Goal: Task Accomplishment & Management: Manage account settings

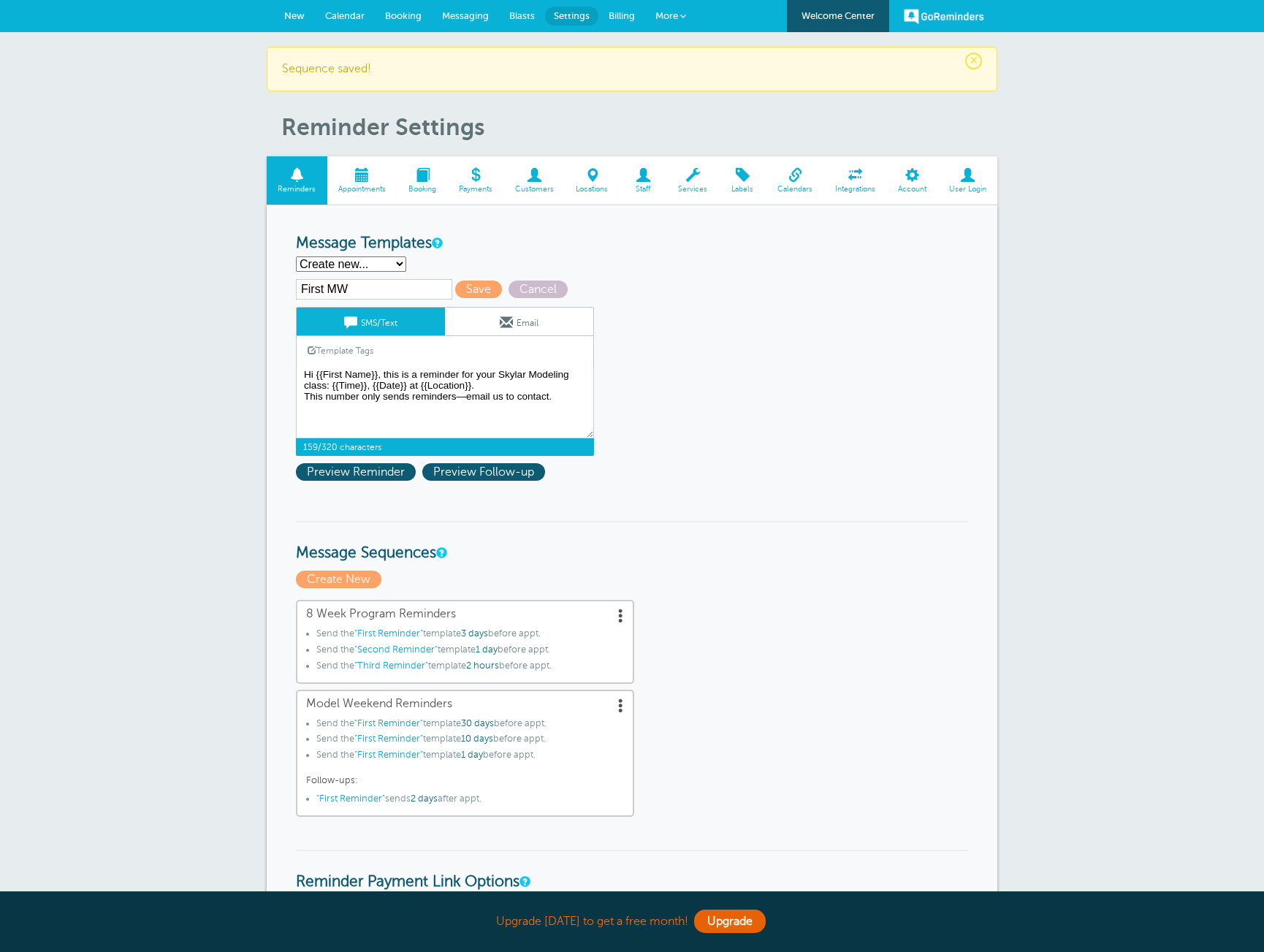
select select
paste textarea "Skylar Model Weekend starts {{Date}}! Post on socials to help us grow your plat…"
click at [407, 389] on textarea "Hi {{First Name}}, this is a reminder for your Skylar Modeling class: {{Time}},…" at bounding box center [445, 401] width 298 height 73
click at [504, 389] on textarea "Hi {{First Name}}, this is a reminder for your Skylar Modeling class: {{Time}},…" at bounding box center [445, 401] width 298 height 73
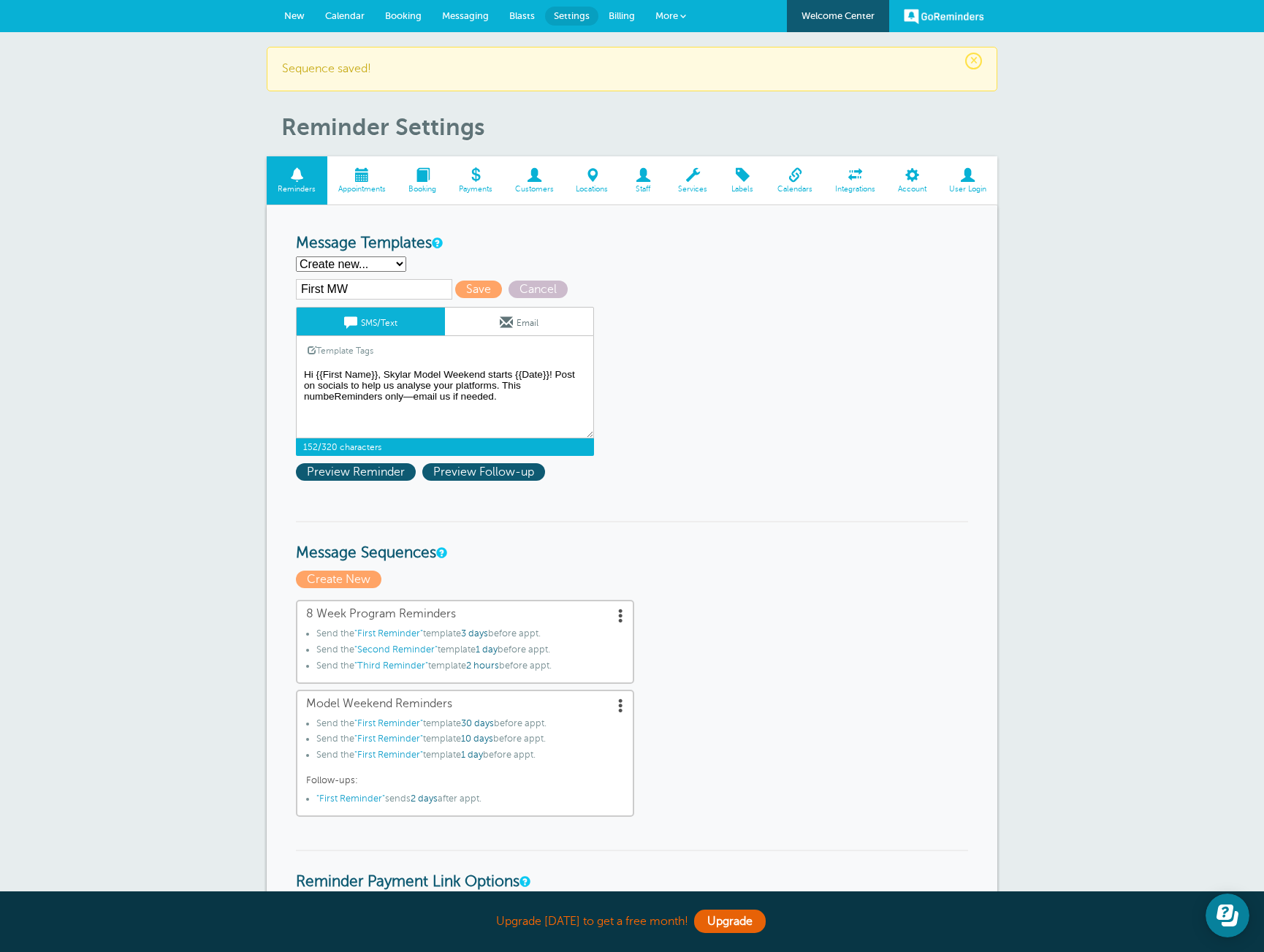
drag, startPoint x: 544, startPoint y: 408, endPoint x: 298, endPoint y: 364, distance: 249.9
click at [298, 364] on div "SMS/Text Email Template Tags Copy SMS Click to add a tag to your message. Custo…" at bounding box center [445, 381] width 298 height 149
paste textarea "your Skylar Model Weekend starts {{Date}}! No prep needed, but posting on socia…"
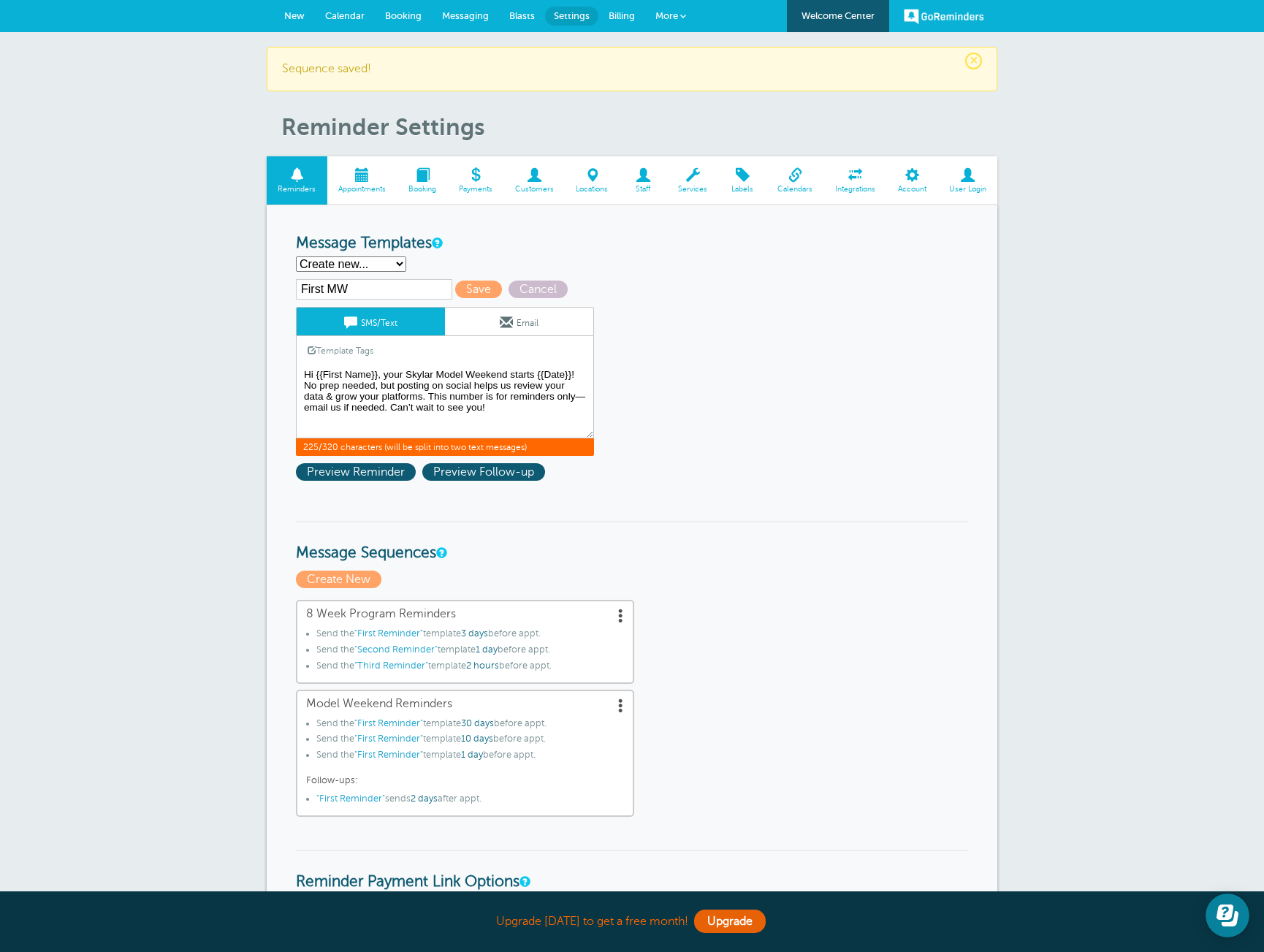
click at [310, 399] on textarea "Hi {{First Name}}, this is a reminder for your Skylar Modeling class: {{Time}},…" at bounding box center [445, 401] width 298 height 73
click at [556, 408] on textarea "Hi {{First Name}}, this is a reminder for your Skylar Modeling class: {{Time}},…" at bounding box center [445, 401] width 298 height 73
type textarea "Hi {{First Name}}, your Skylar Model Weekend starts {{Date}}! No prep needed, b…"
click at [540, 323] on link "Email" at bounding box center [519, 321] width 148 height 28
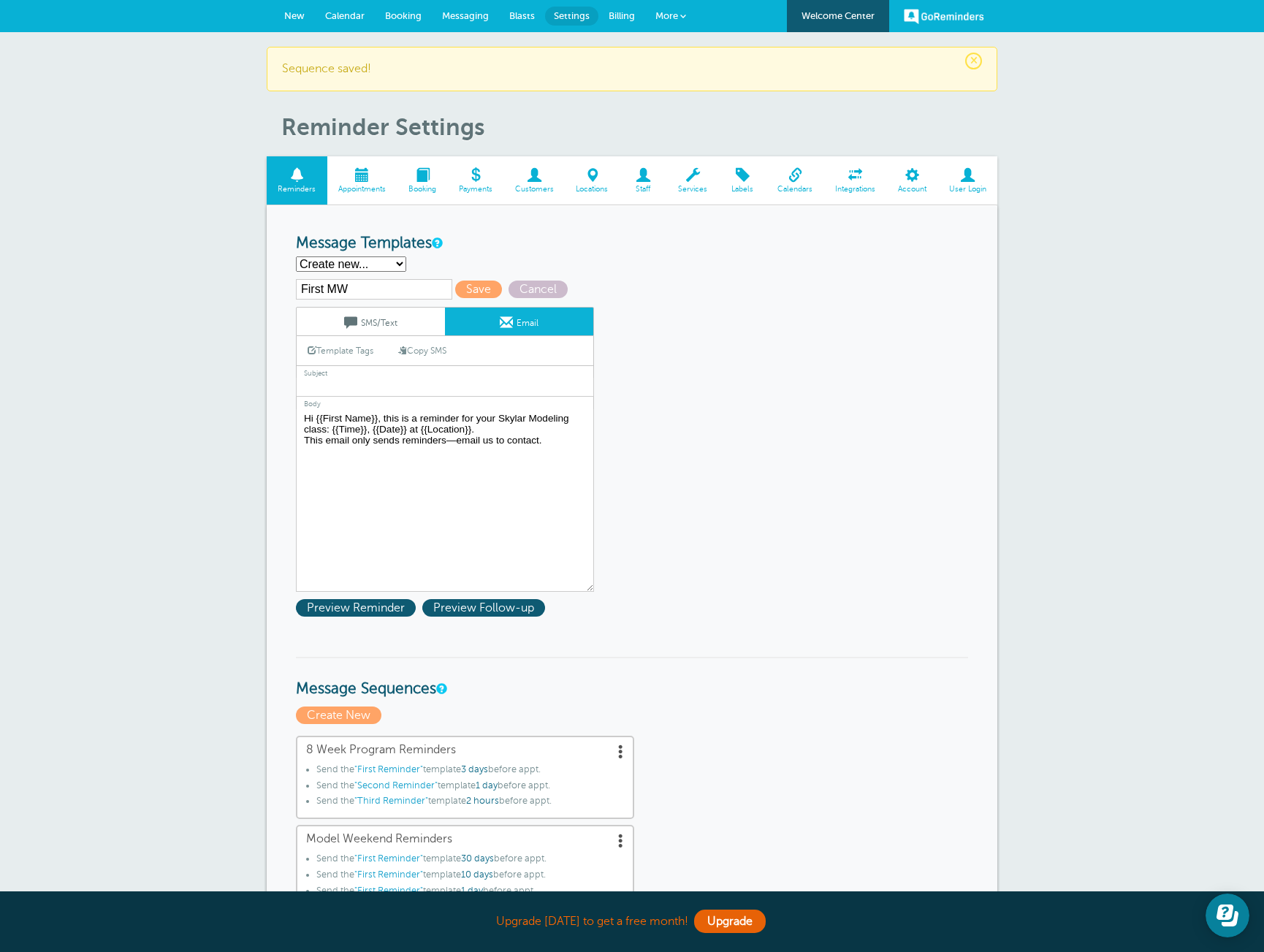
click at [443, 351] on link "Copy SMS" at bounding box center [423, 351] width 70 height 28
click at [482, 443] on textarea "Hi {{First Name}}, this is a reminder for your Skylar Modeling class: {{Time}},…" at bounding box center [445, 500] width 298 height 183
type textarea "Hi {{First Name}}, your Skylar Model Weekend starts {{Date}}! No prep needed, b…"
click at [347, 321] on span at bounding box center [351, 322] width 13 height 13
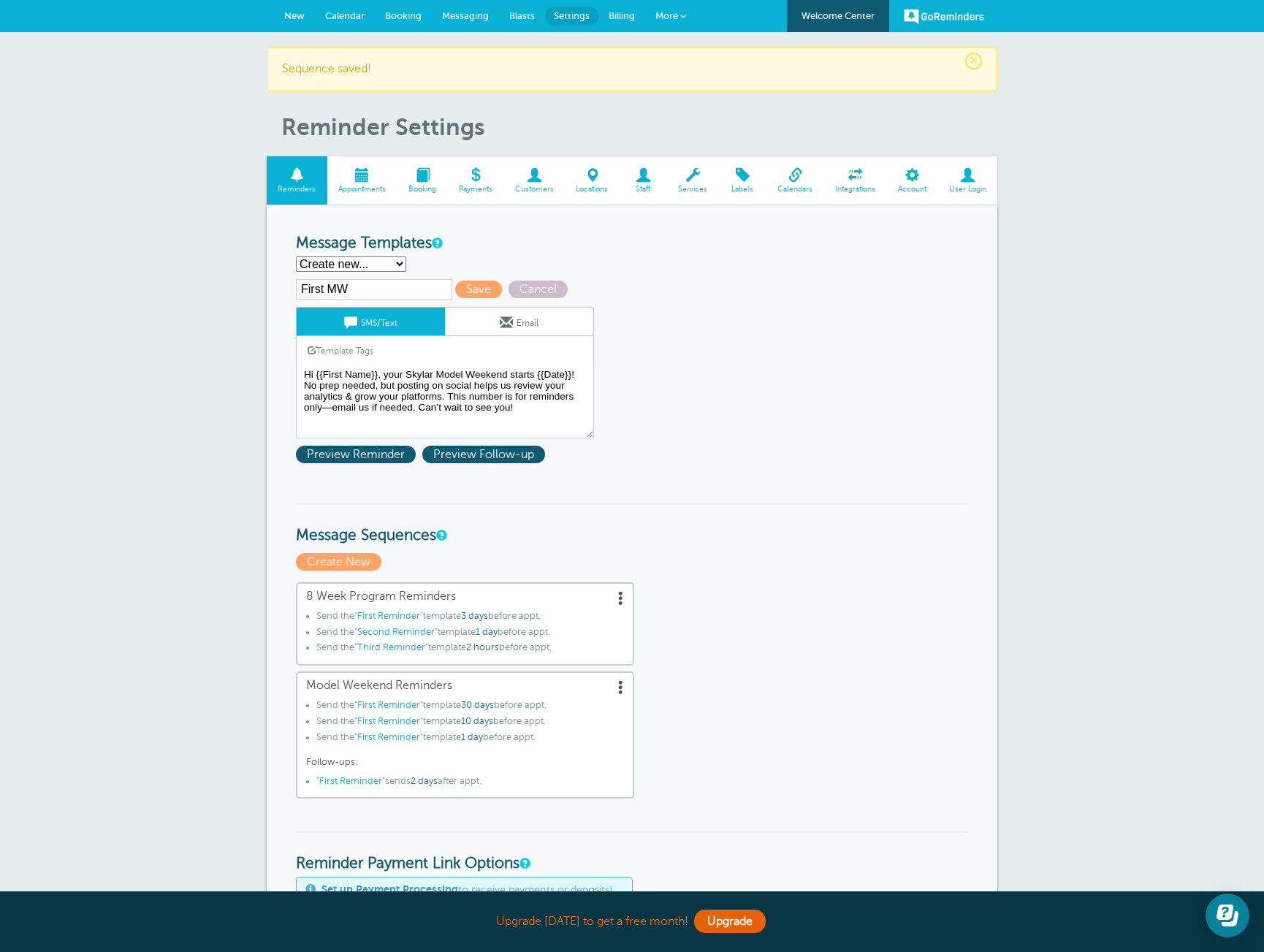
click at [532, 323] on link "Email" at bounding box center [519, 321] width 148 height 28
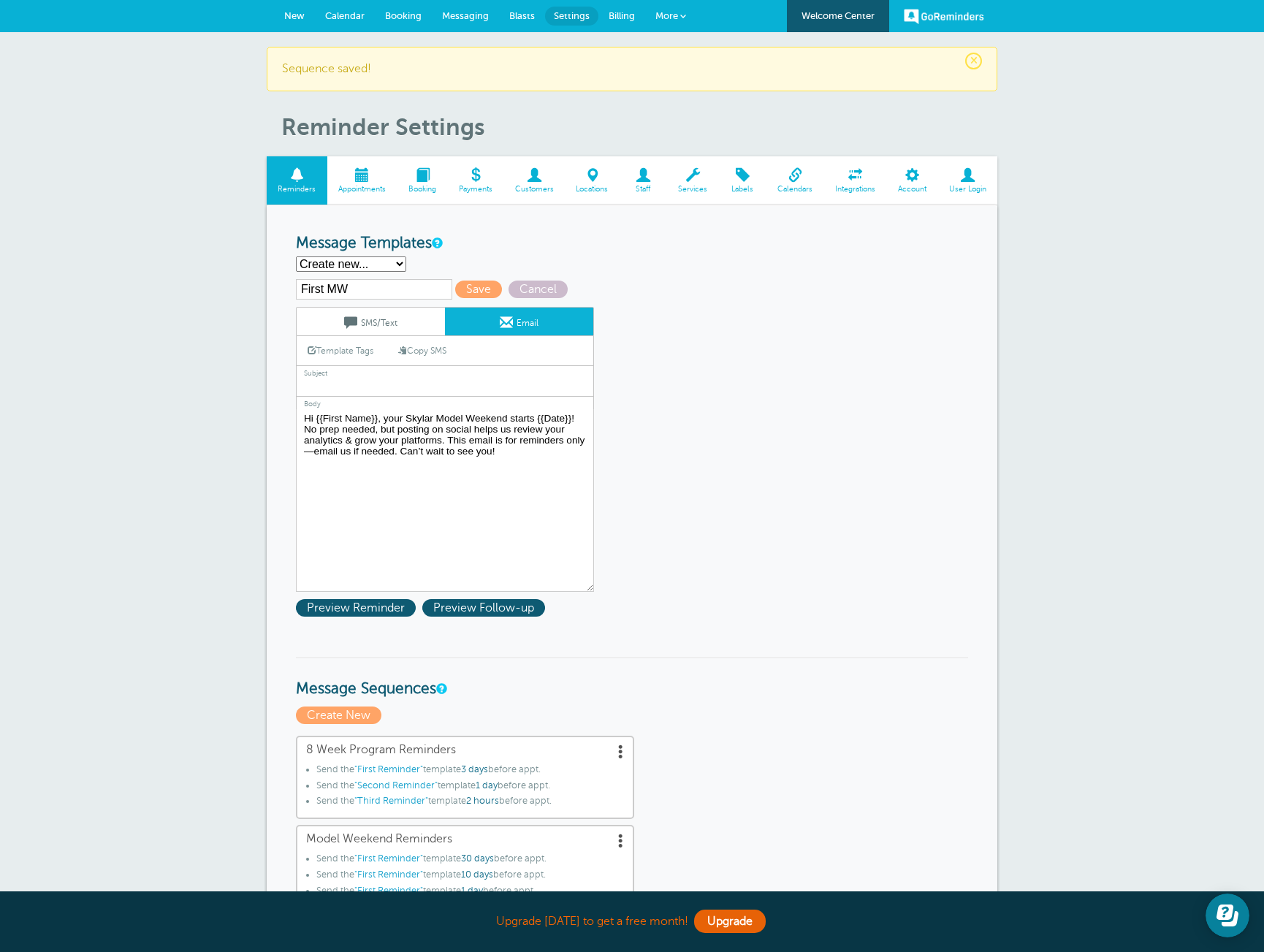
click at [455, 383] on input "text" at bounding box center [445, 388] width 298 height 19
type input "M"
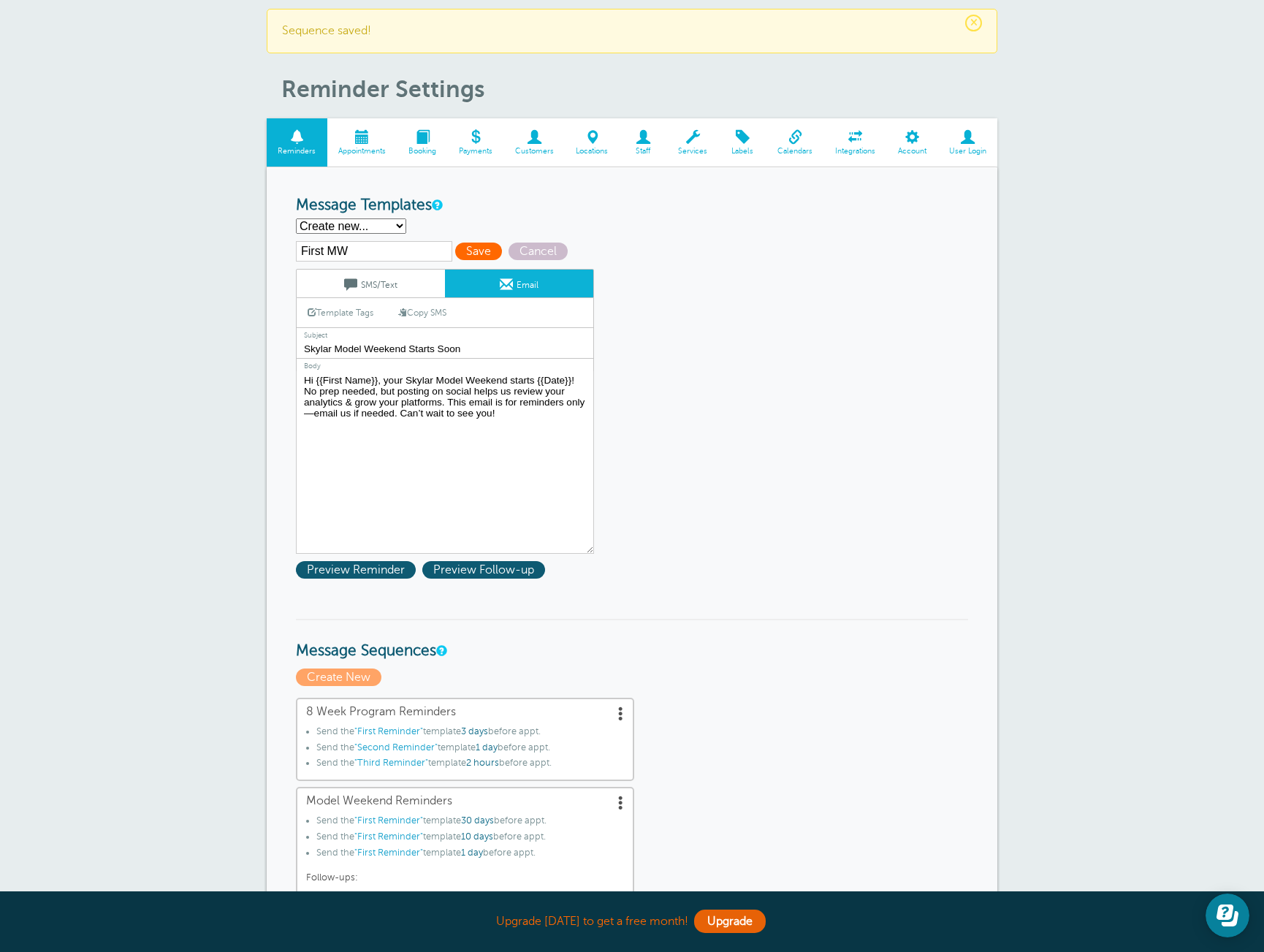
type input "Skylar Model Weekend Starts Soon"
click at [455, 251] on span "Save" at bounding box center [479, 251] width 46 height 18
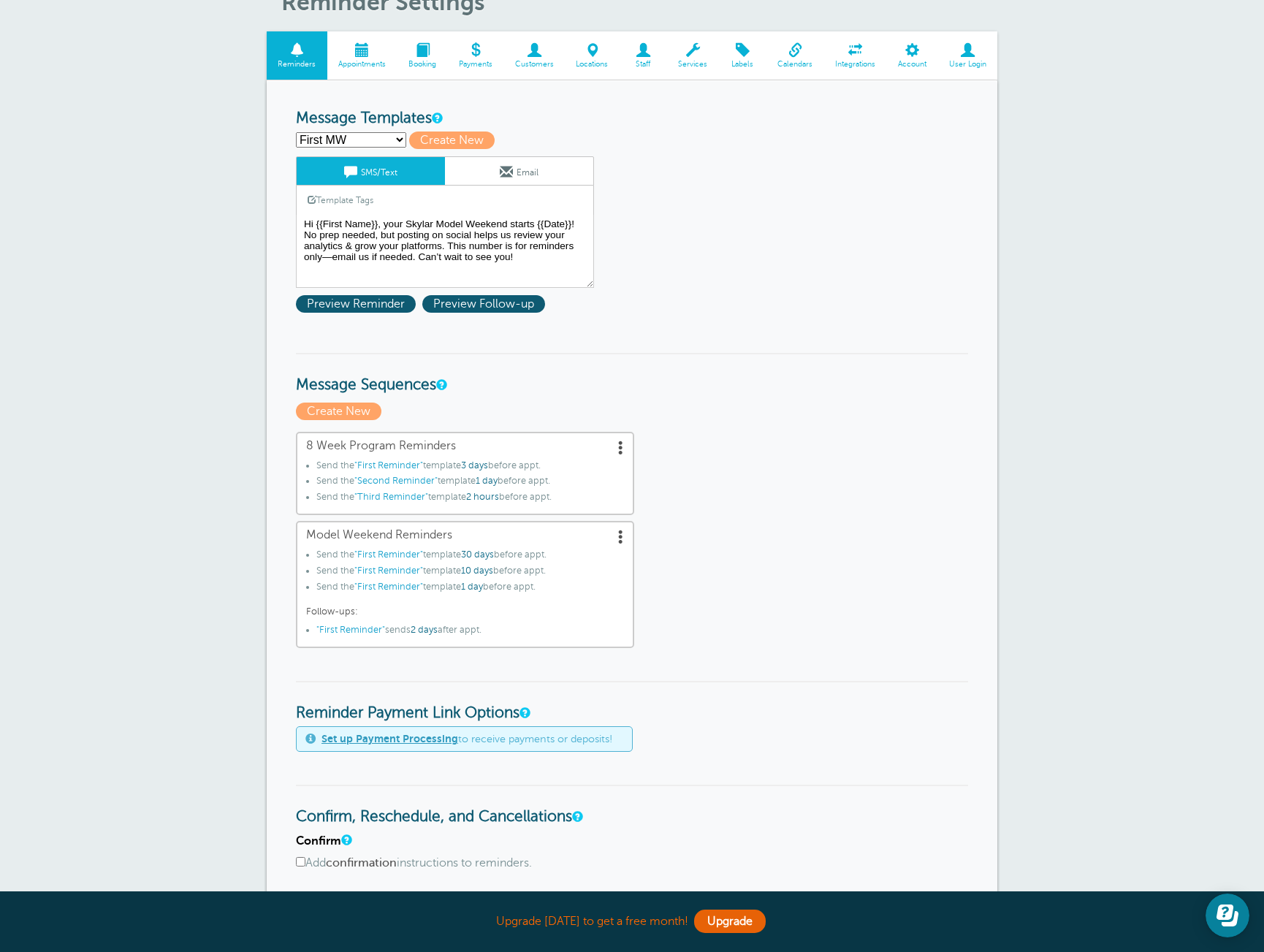
scroll to position [127, 0]
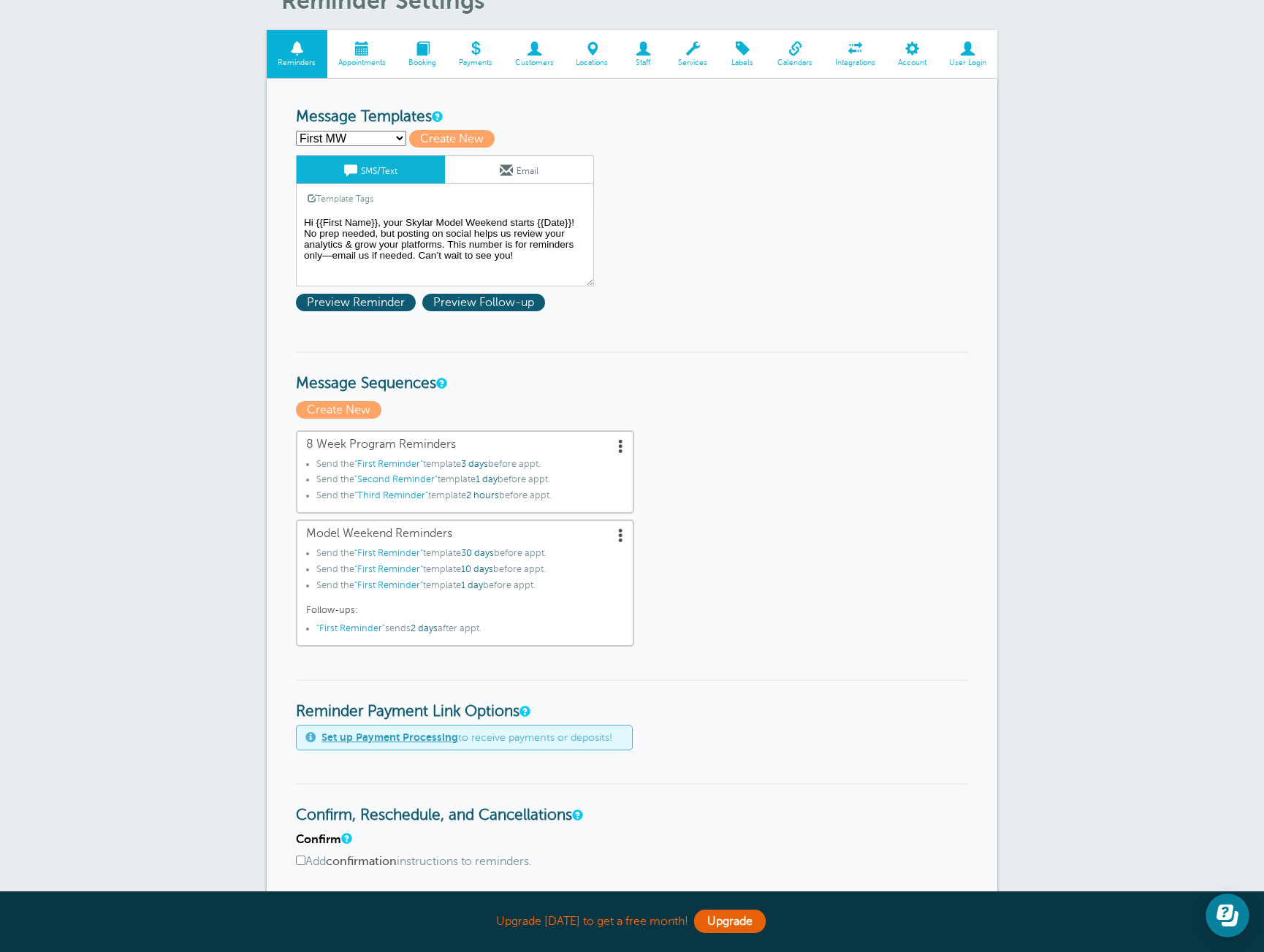
click at [401, 557] on span ""First Reminder"" at bounding box center [389, 553] width 69 height 10
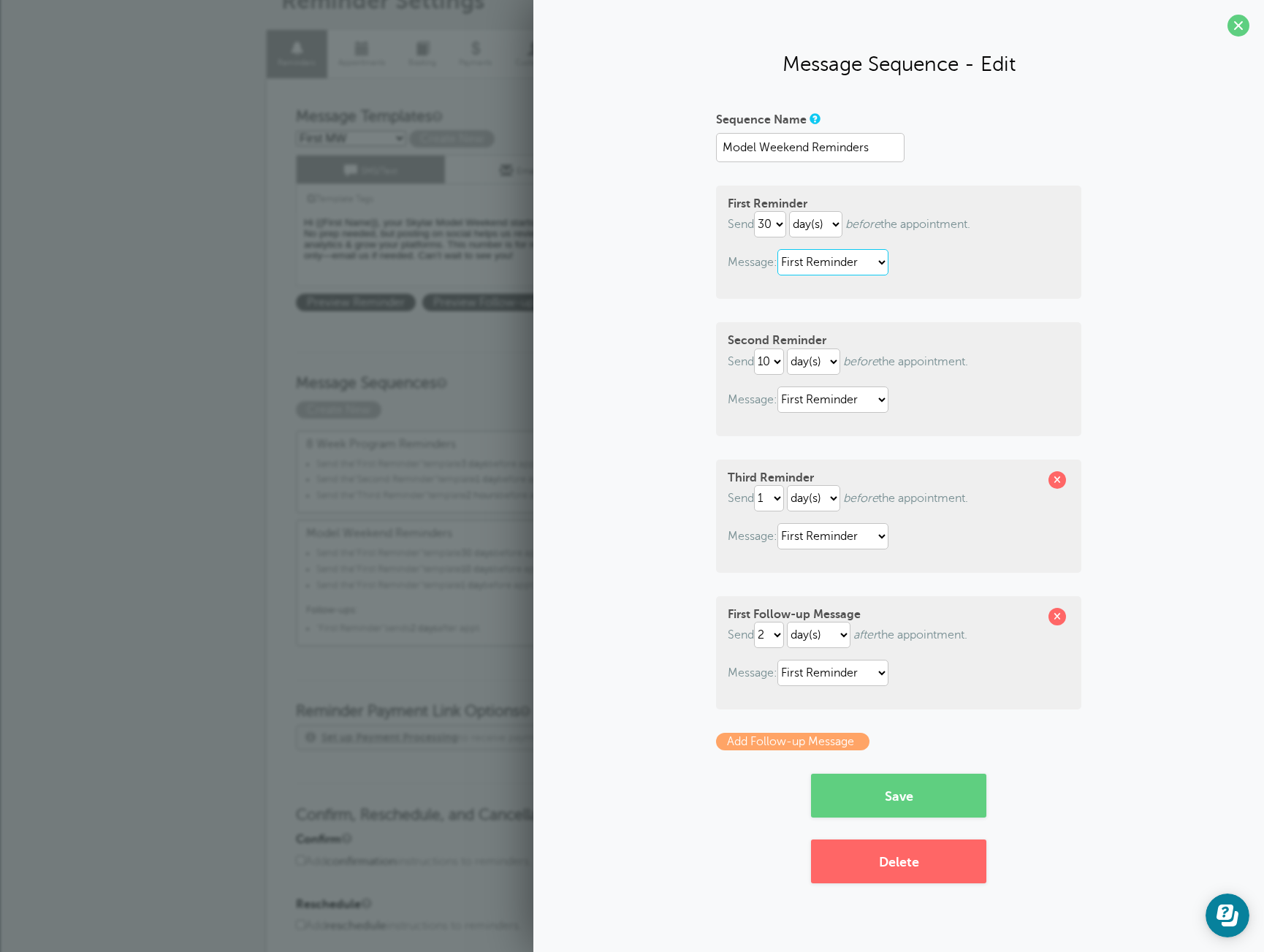
click at [877, 270] on select "First MW First Reminder Second Reminder Third Reminder" at bounding box center [833, 262] width 111 height 26
select select "161796"
click at [780, 249] on select "First MW First Reminder Second Reminder Third Reminder" at bounding box center [833, 262] width 111 height 26
click at [911, 801] on button "Save" at bounding box center [898, 796] width 175 height 44
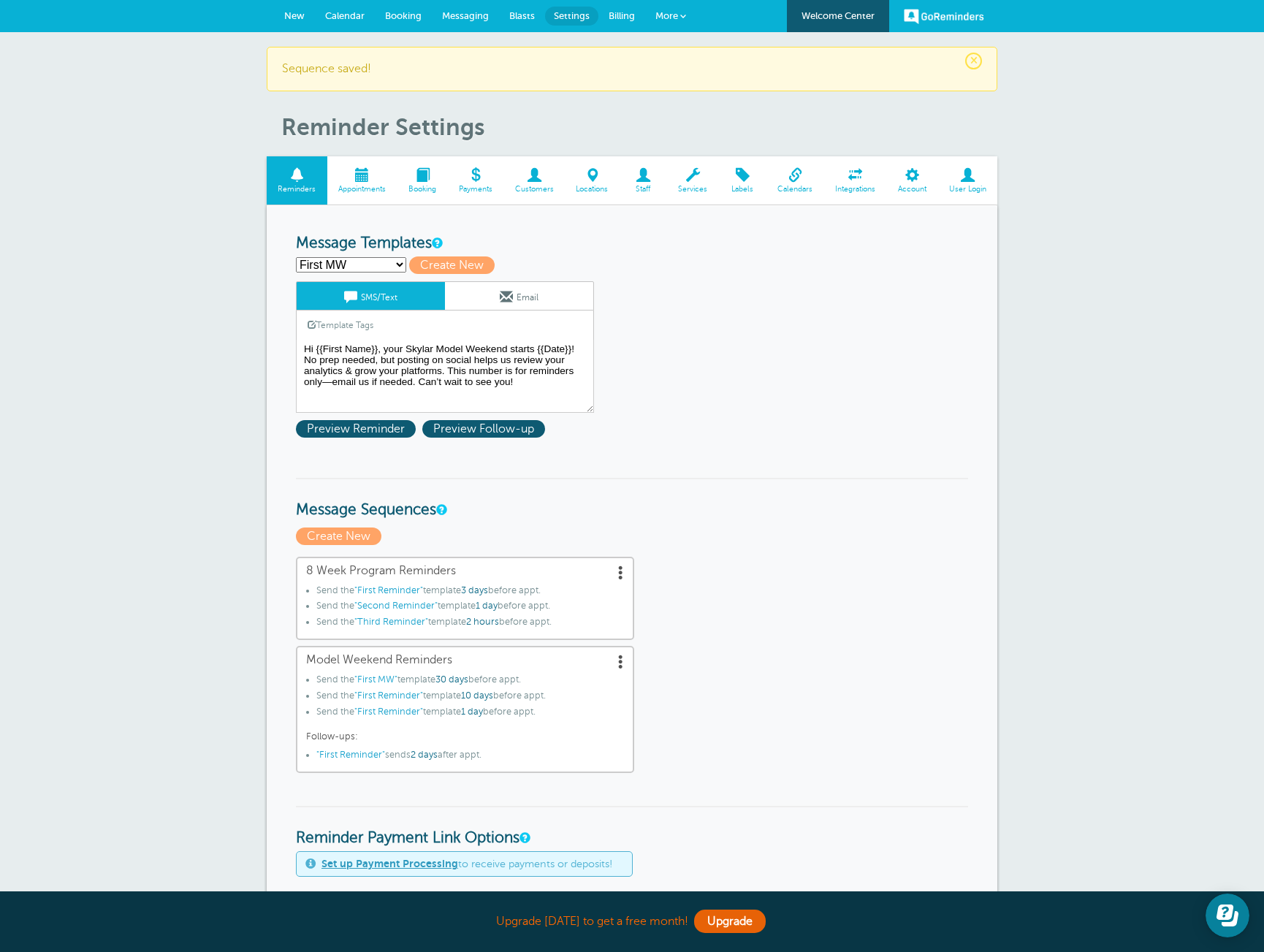
click at [396, 692] on span ""First Reminder"" at bounding box center [389, 696] width 69 height 10
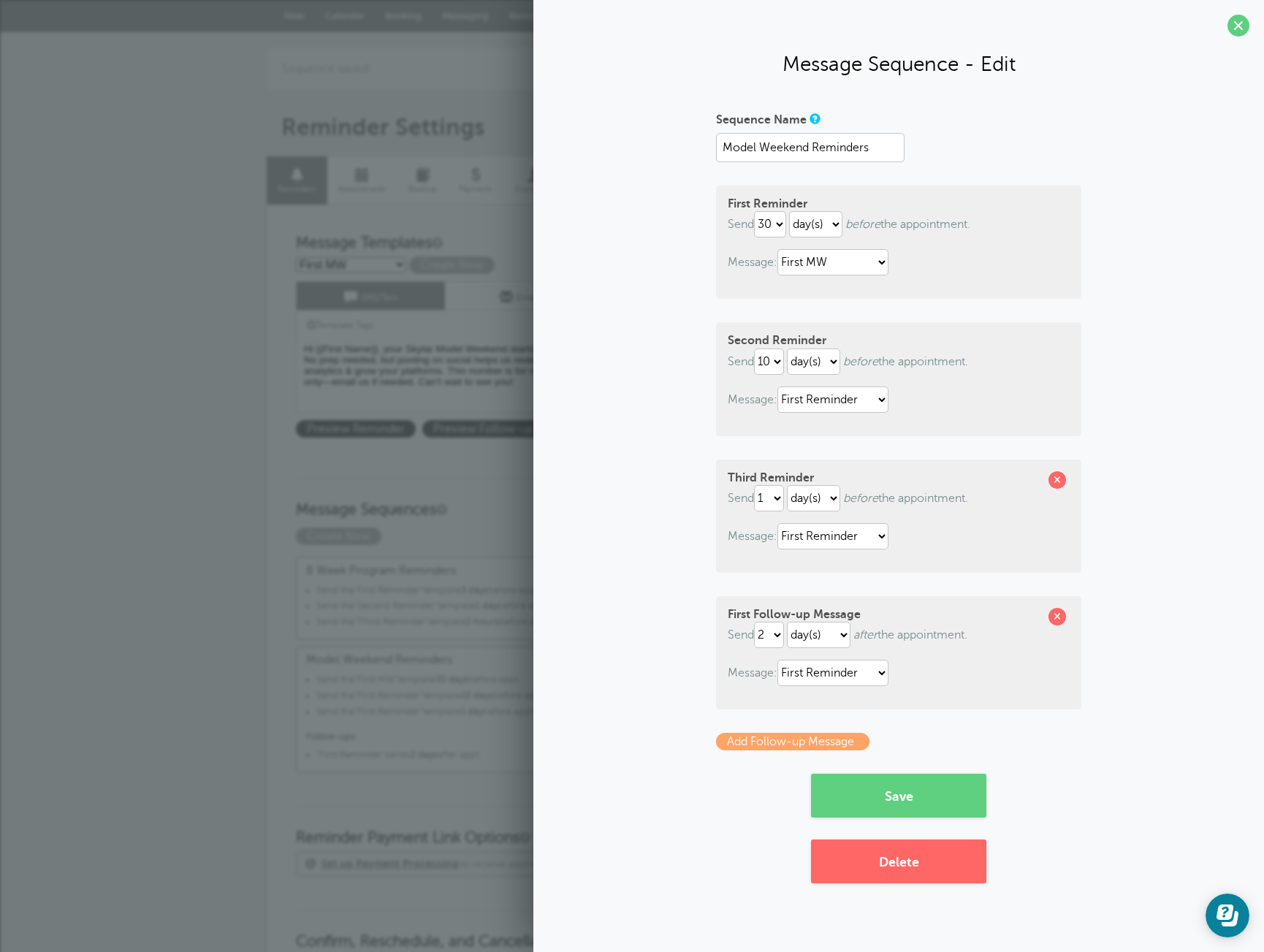
click at [402, 320] on div "Template Tags Copy SMS" at bounding box center [445, 325] width 298 height 29
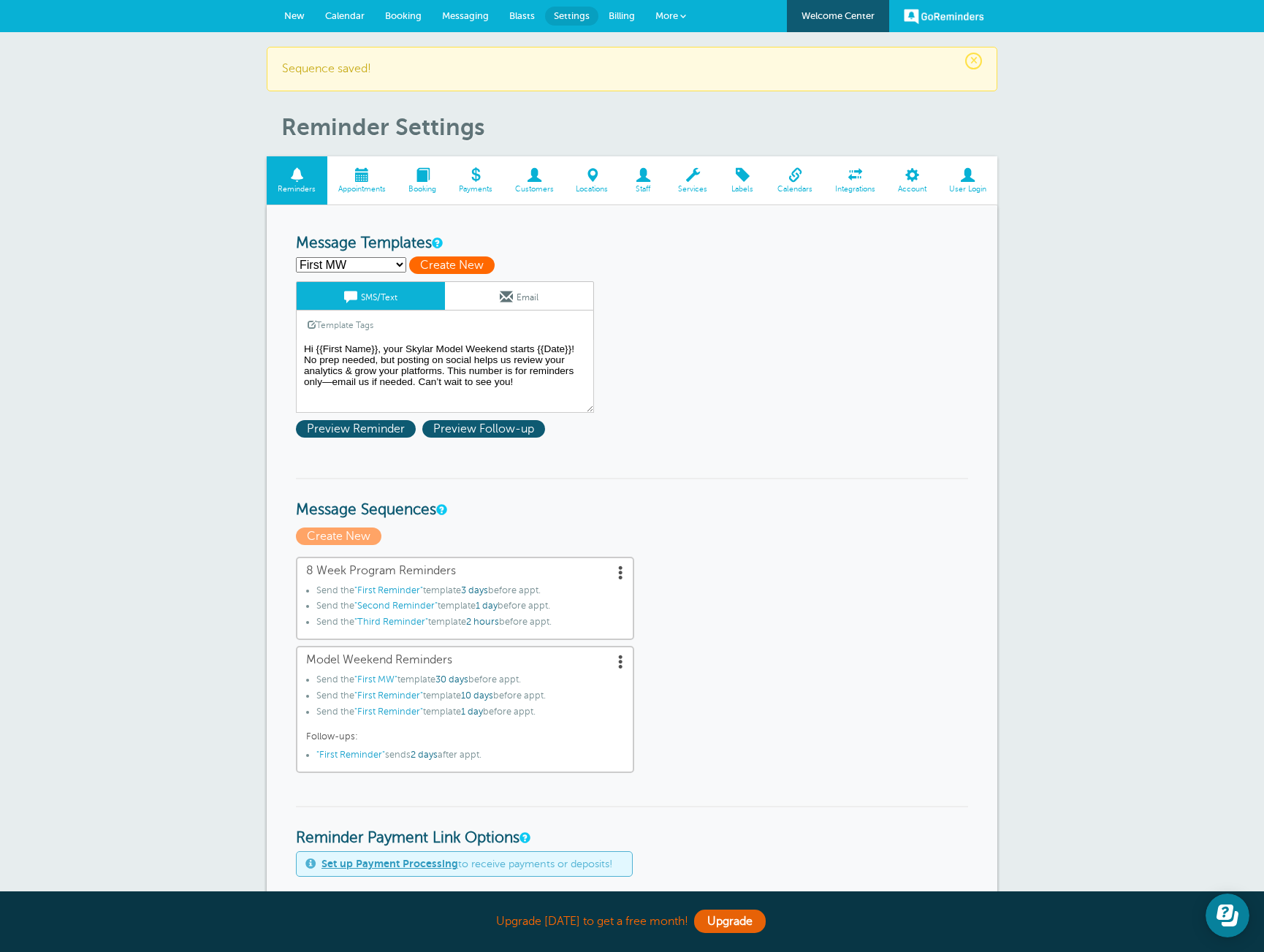
click at [423, 267] on span "Create New" at bounding box center [451, 265] width 86 height 18
select select
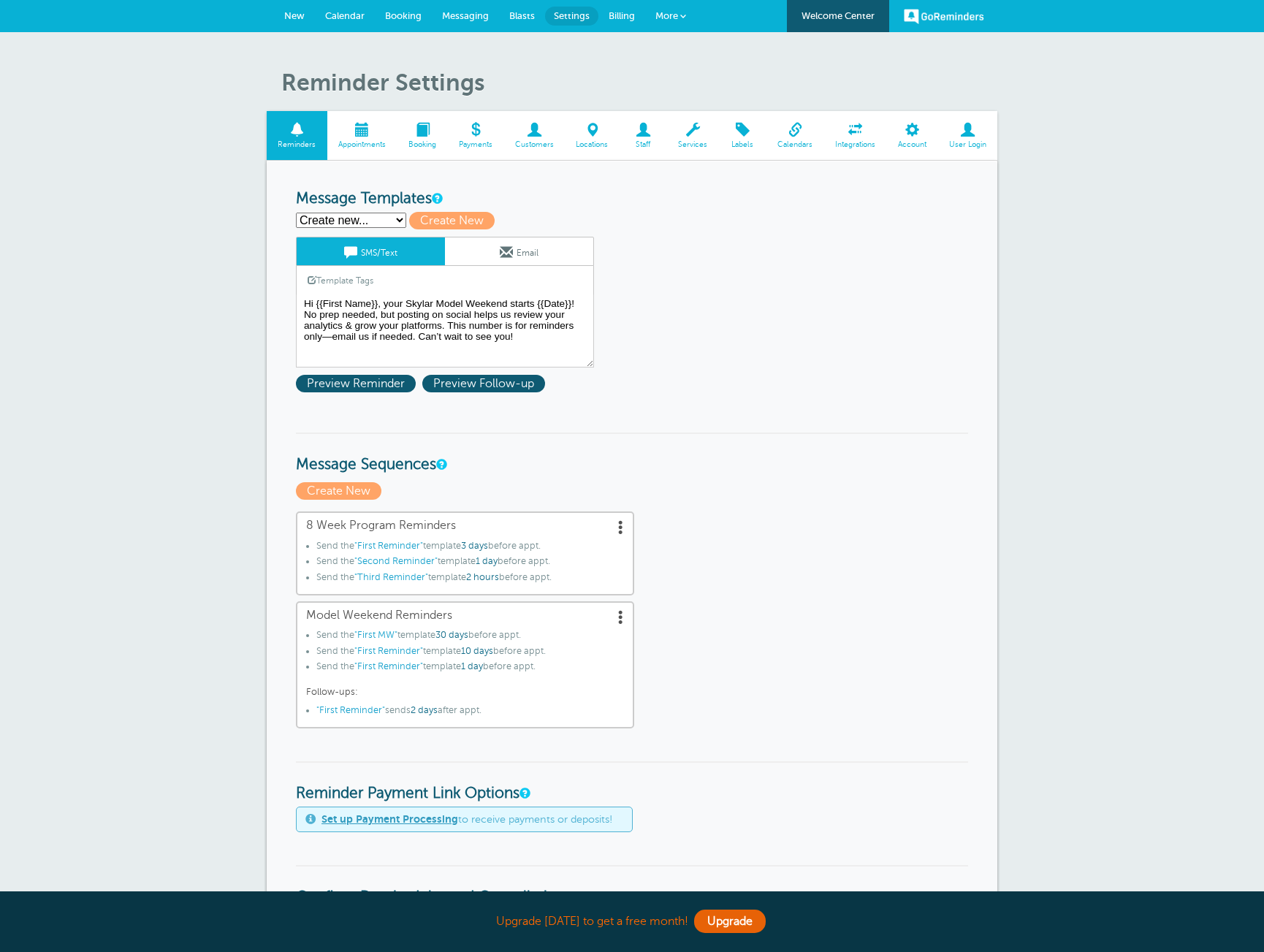
select select
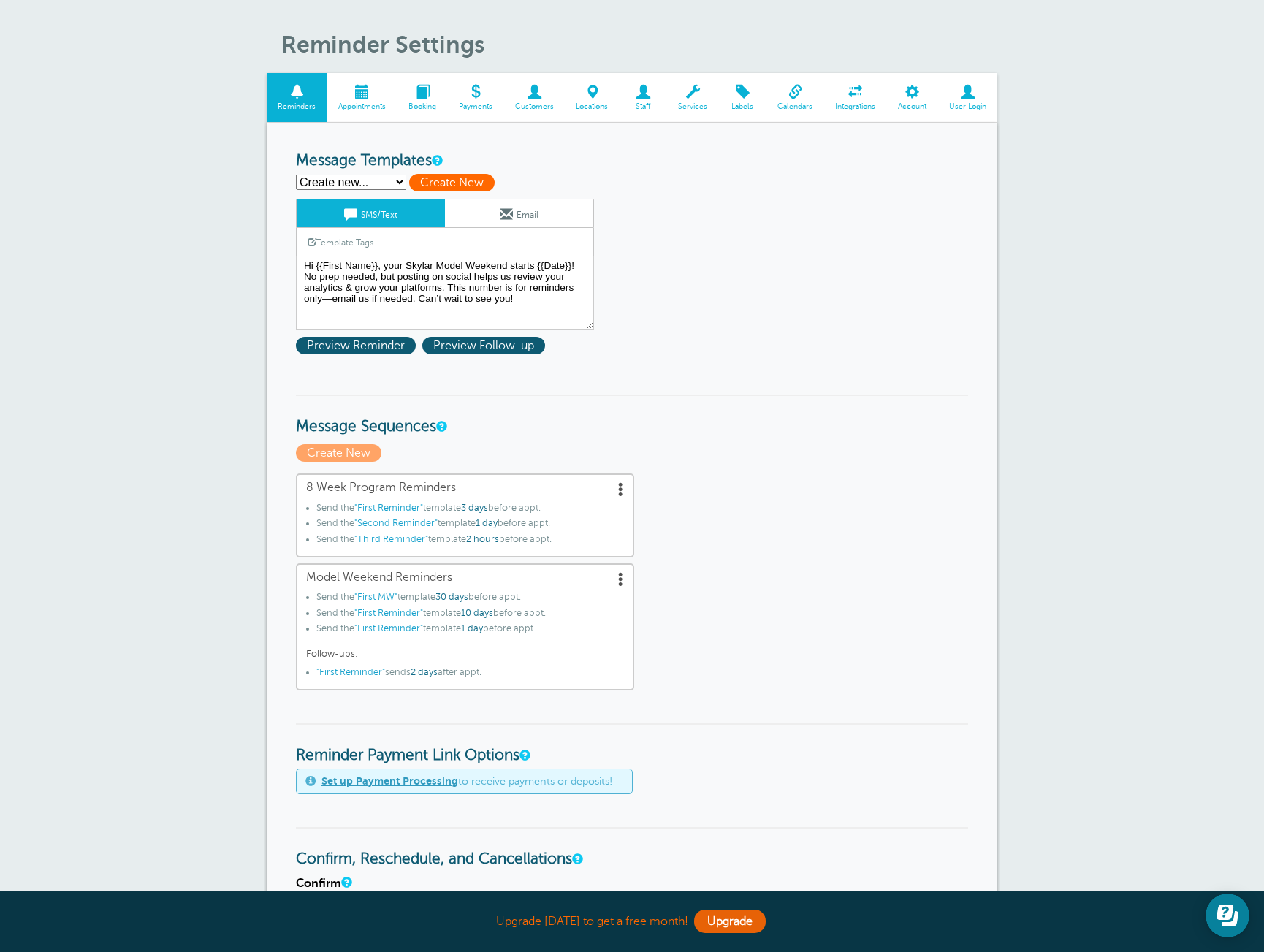
click at [440, 183] on span "Create New" at bounding box center [451, 183] width 86 height 18
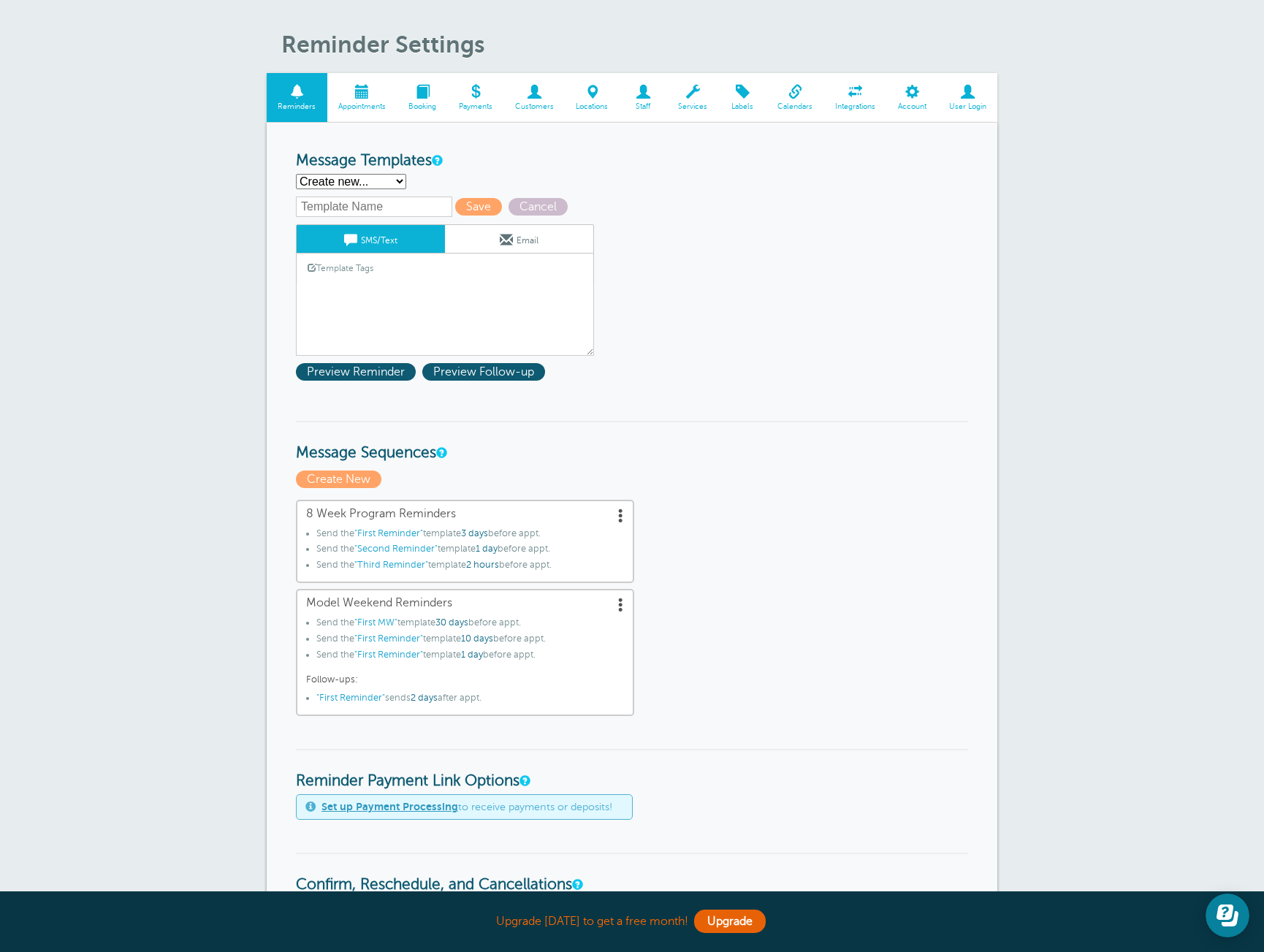
click at [355, 189] on select "First MW First Reminder Second Reminder Third Reminder Create new..." at bounding box center [351, 181] width 110 height 15
click at [296, 174] on select "First MW First Reminder Second Reminder Third Reminder Create new..." at bounding box center [351, 181] width 110 height 15
click at [367, 208] on input "text" at bounding box center [374, 207] width 156 height 21
type input "Second MW"
click at [419, 295] on textarea "Hi {{First Name}}, your Skylar Model Weekend starts {{Date}}! No prep needed, b…" at bounding box center [445, 319] width 298 height 73
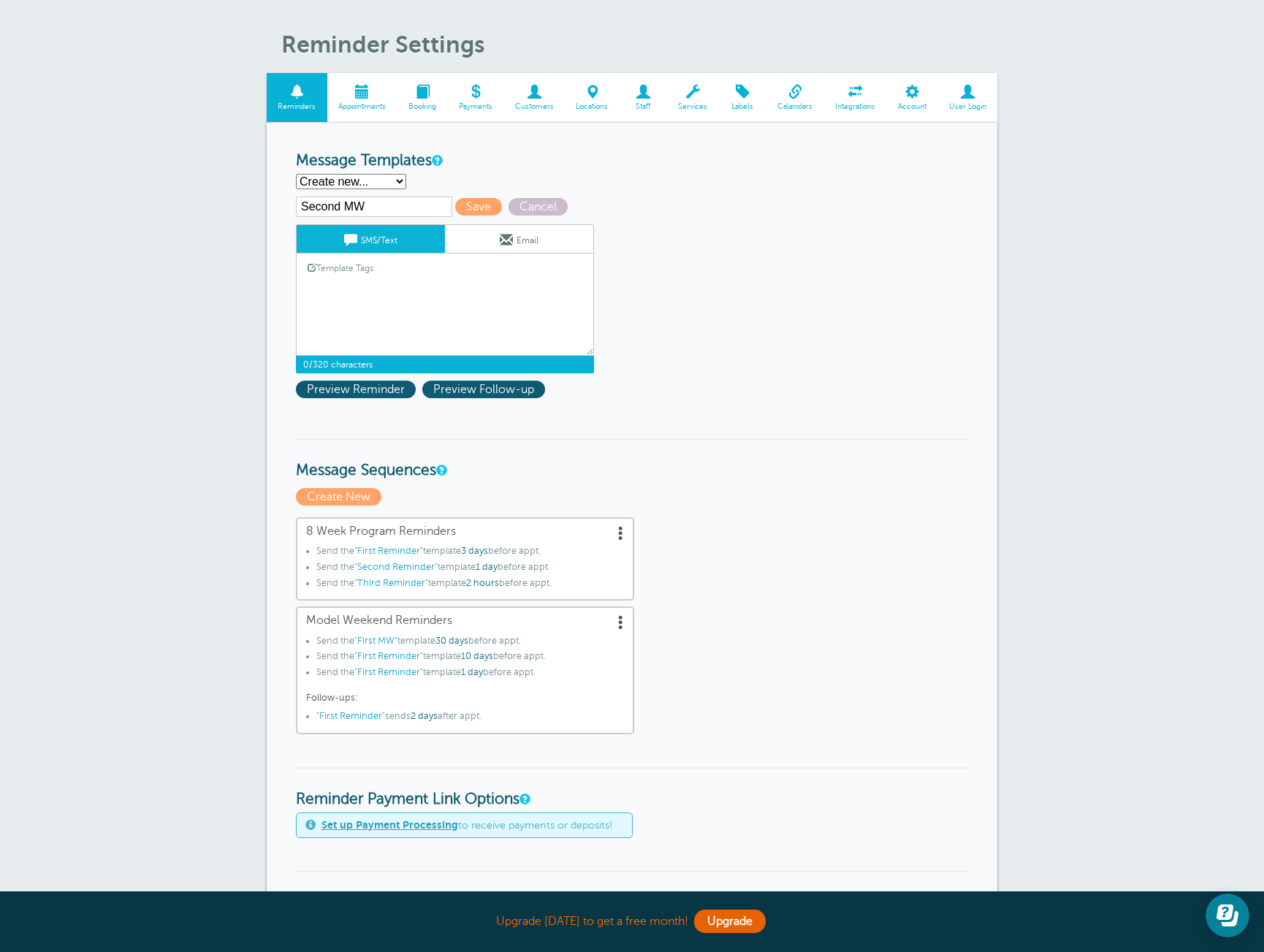
paste textarea "Hi {{First Name}}, your Skylar Model Weekend starts {{Date}}! No prep needed, b…"
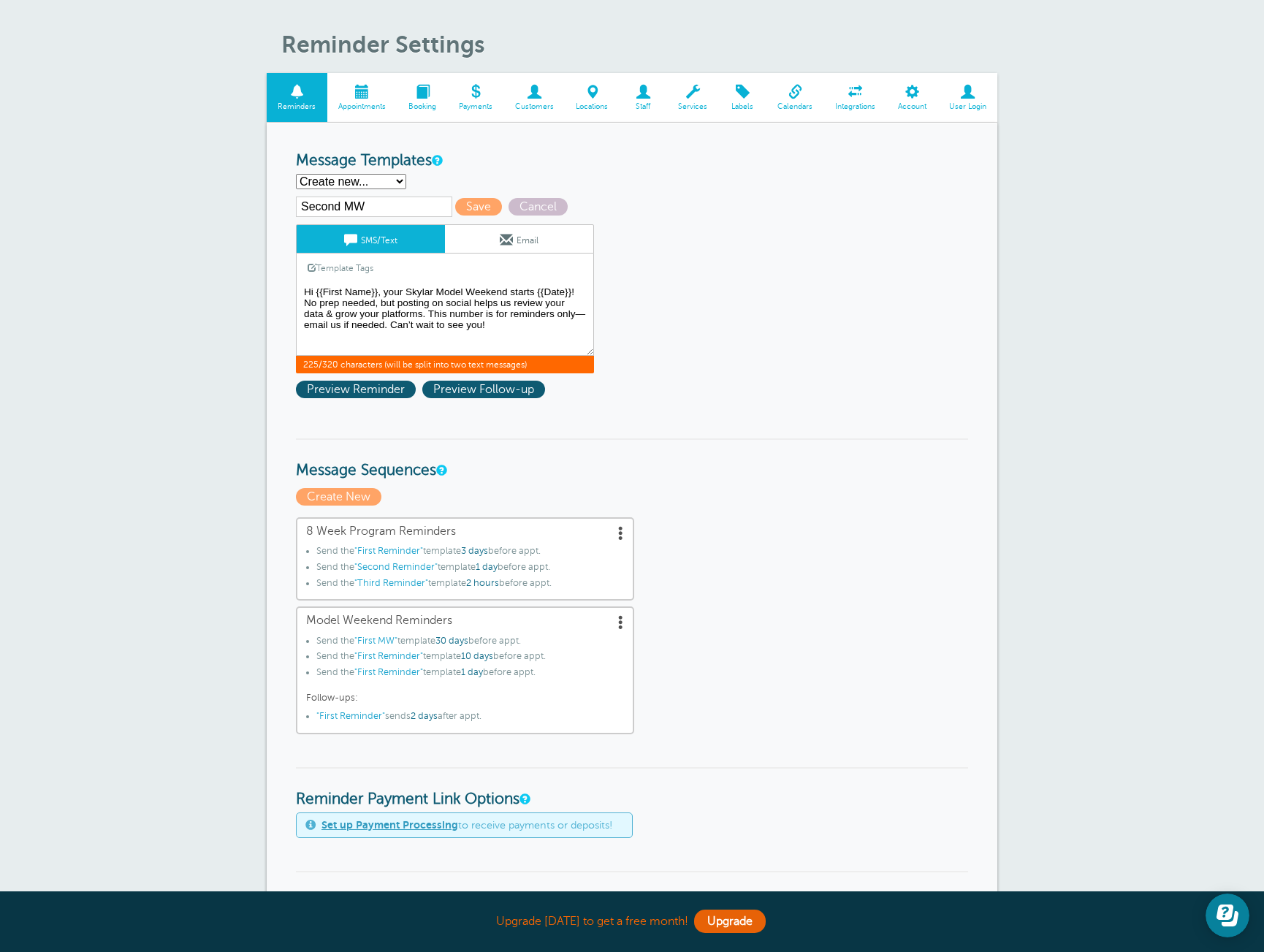
drag, startPoint x: 305, startPoint y: 305, endPoint x: 426, endPoint y: 319, distance: 121.8
click at [426, 319] on textarea "Hi {{First Name}}, your Skylar Model Weekend starts {{Date}}! No prep needed, b…" at bounding box center [445, 319] width 298 height 73
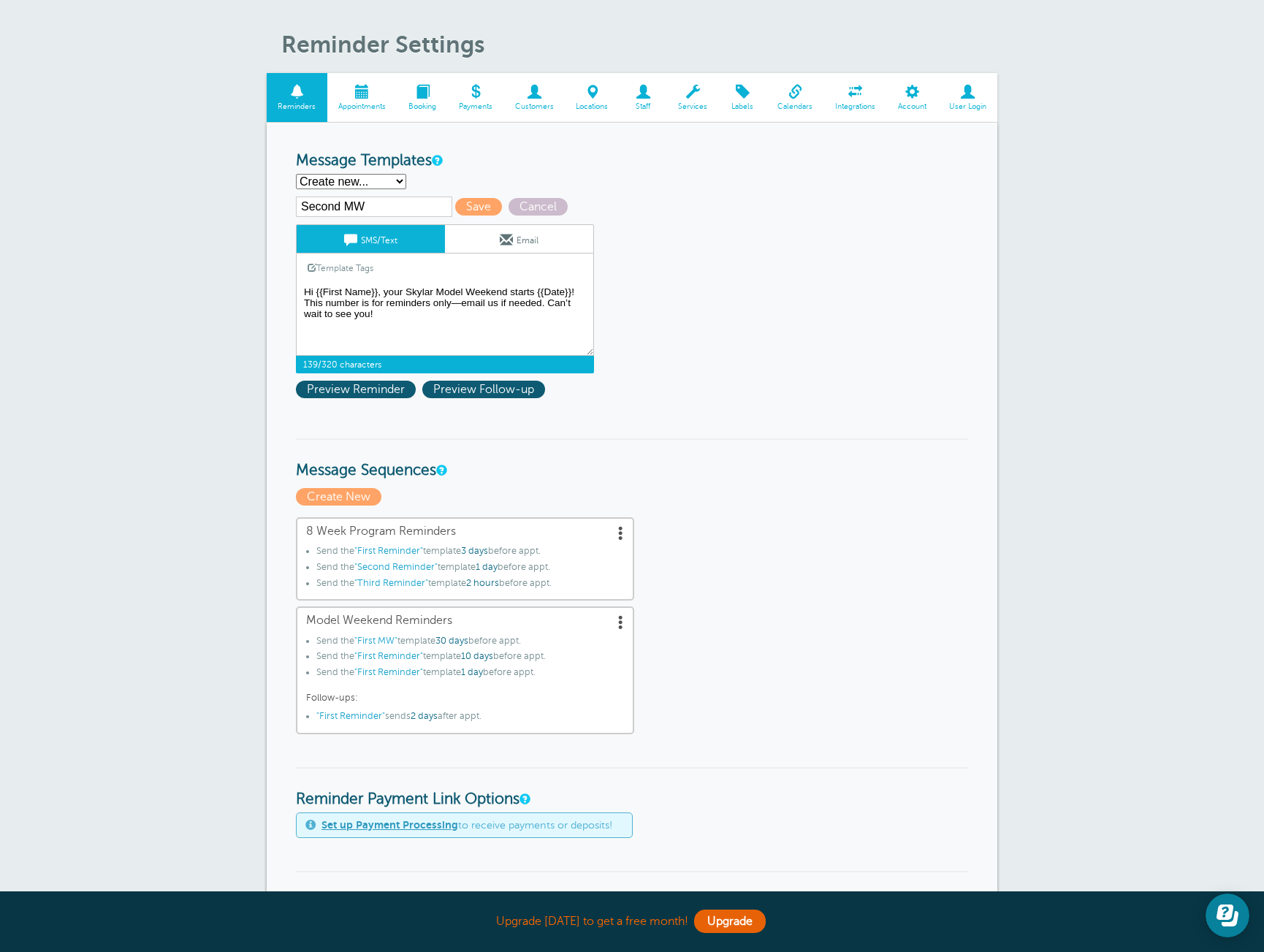
click at [381, 291] on textarea "Hi {{First Name}}, your Skylar Model Weekend starts {{Date}}! No prep needed, b…" at bounding box center [445, 319] width 298 height 73
drag, startPoint x: 492, startPoint y: 315, endPoint x: 392, endPoint y: 315, distance: 100.0
click at [392, 316] on textarea "Hi {{First Name}}, your Skylar Model Weekend starts {{Date}}! No prep needed, b…" at bounding box center [445, 319] width 298 height 73
click at [411, 307] on textarea "Hi {{First Name}}, your Skylar Model Weekend starts {{Date}}! No prep needed, b…" at bounding box center [445, 319] width 298 height 73
click at [357, 271] on link "Template Tags" at bounding box center [341, 268] width 88 height 29
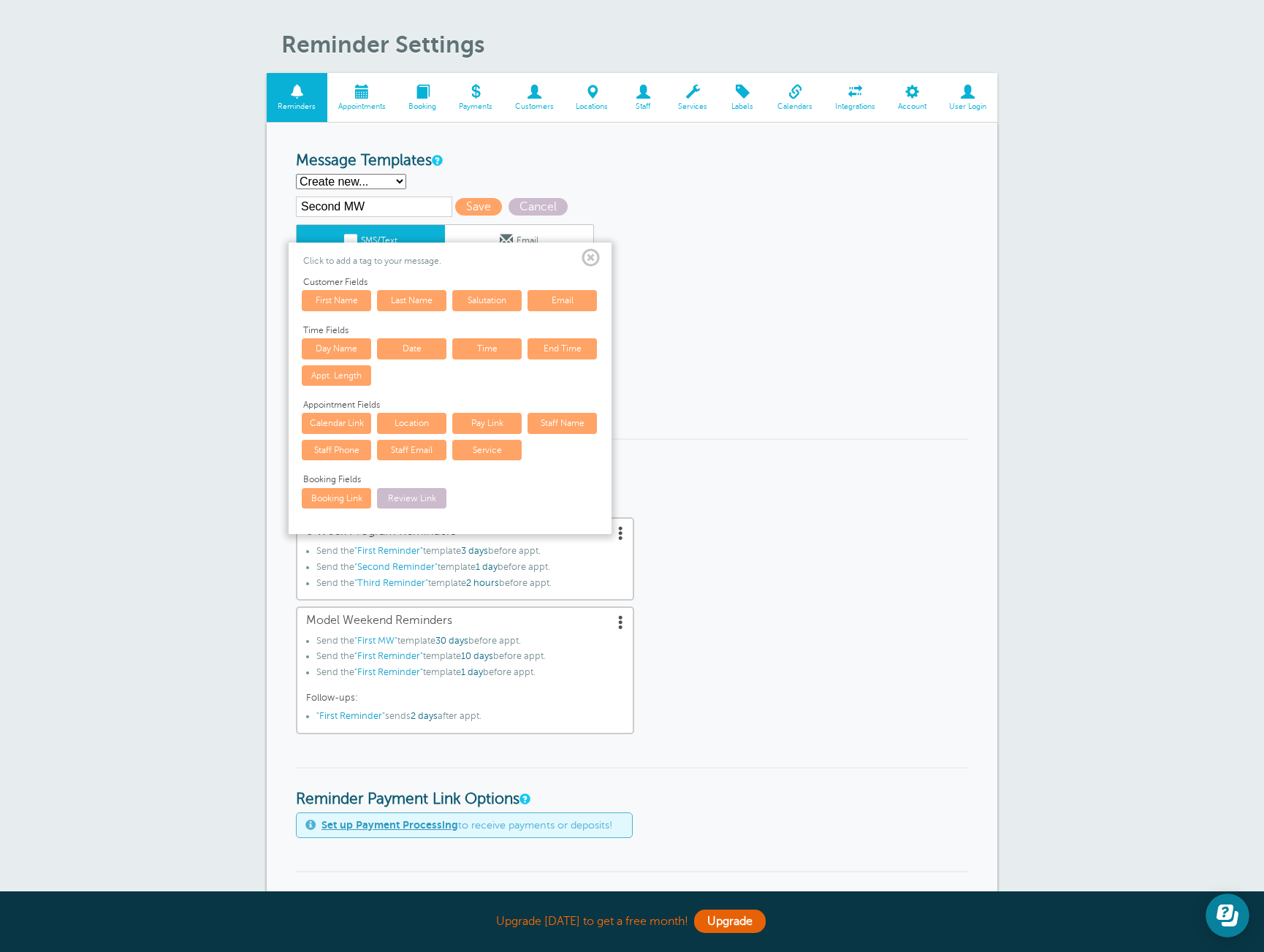
click at [415, 424] on link "Location" at bounding box center [411, 424] width 70 height 21
type textarea "Hi {{First Name}}, this is just a reminder that your Skylar Model Weekend start…"
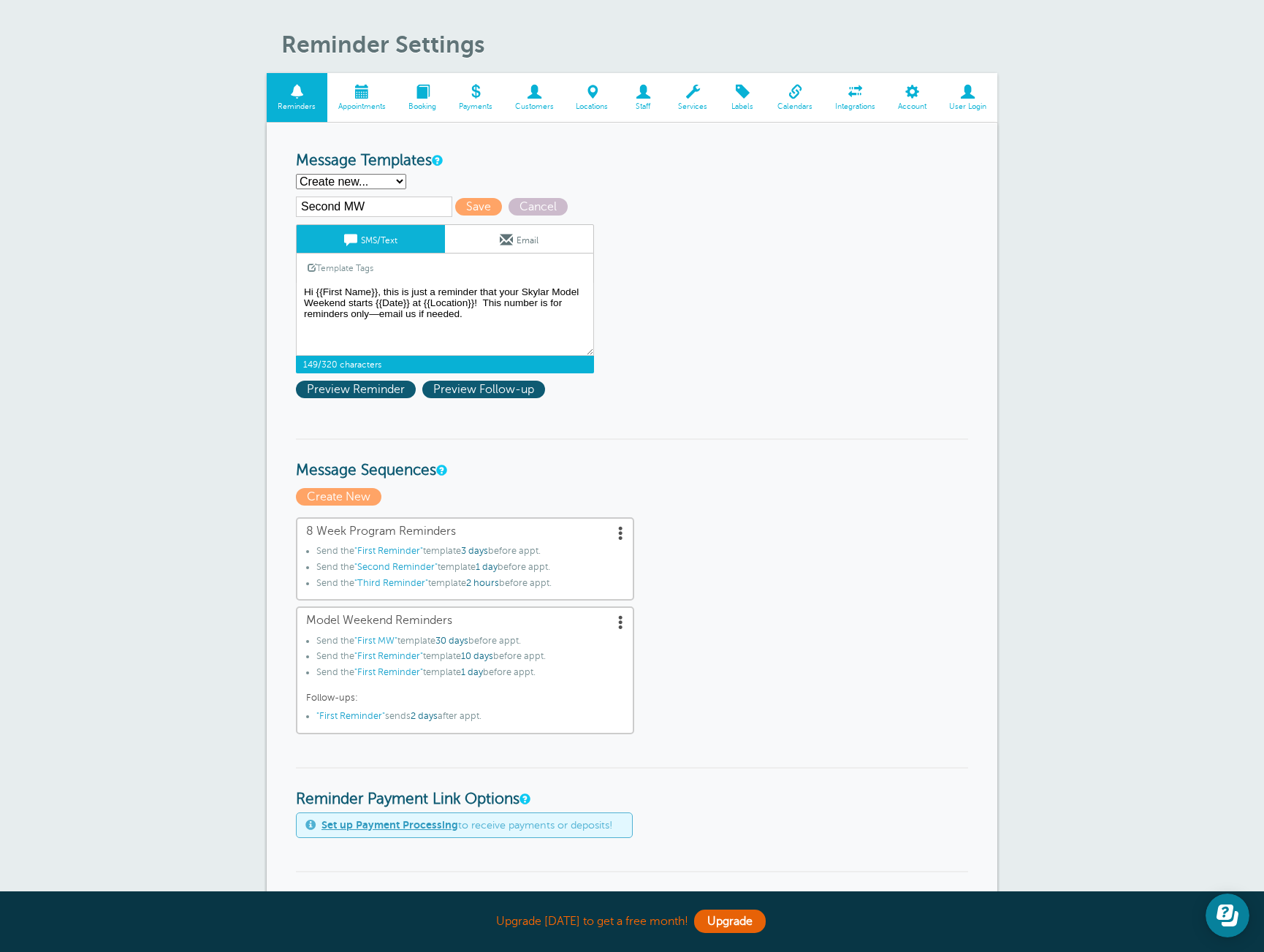
click at [508, 239] on span at bounding box center [506, 239] width 13 height 13
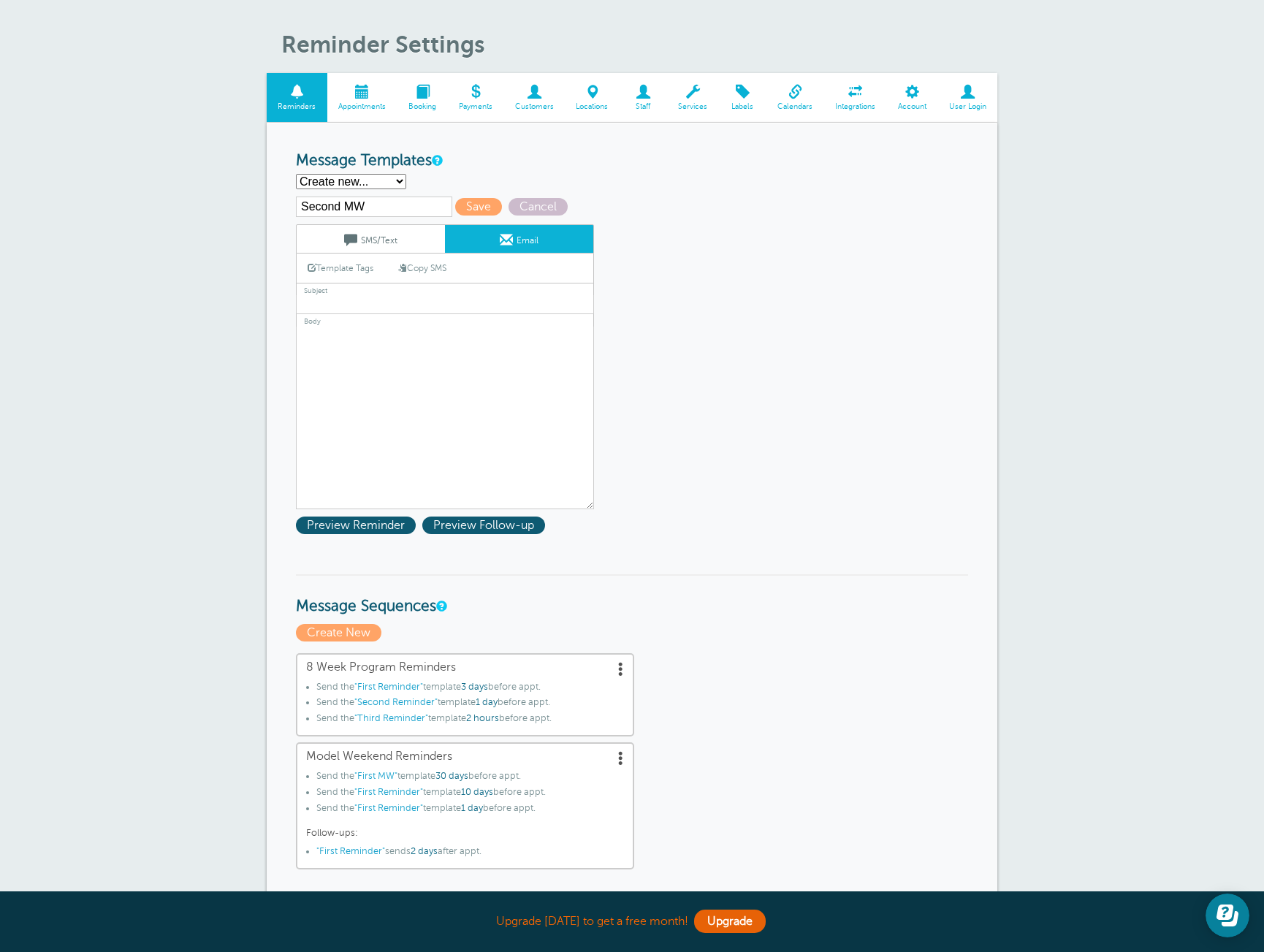
click at [433, 266] on link "Copy SMS" at bounding box center [423, 268] width 70 height 28
type textarea "Hi {{First Name}}, this is just a reminder that your Skylar Model Weekend start…"
click at [424, 308] on input "text" at bounding box center [445, 305] width 298 height 19
type input "Skylar Modeling - Reminder"
click at [518, 349] on textarea "Hi {{First Name}}, your Skylar Model Weekend starts {{Date}}! No prep needed, b…" at bounding box center [445, 418] width 298 height 183
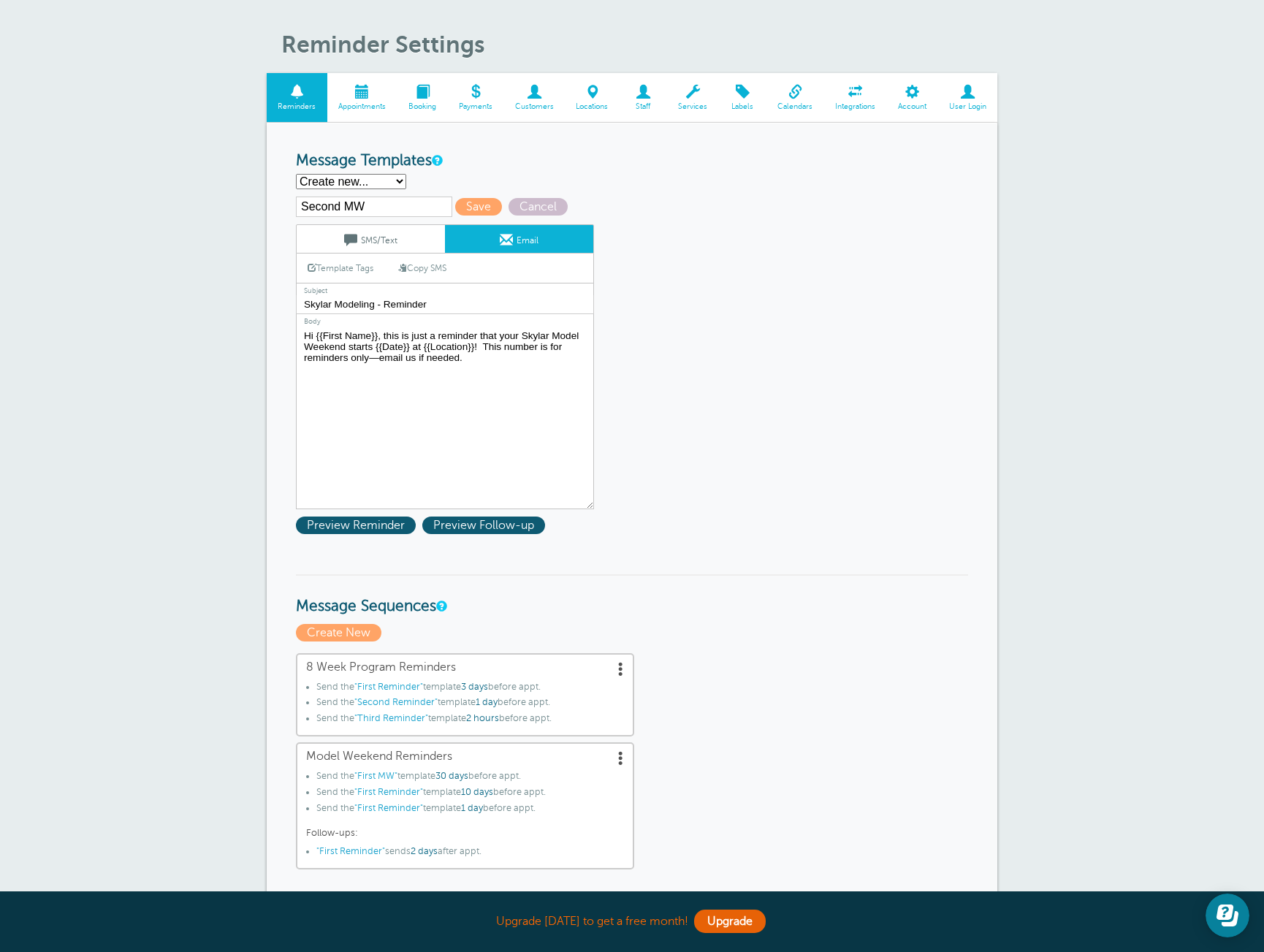
click at [518, 349] on textarea "Hi {{First Name}}, your Skylar Model Weekend starts {{Date}}! No prep needed, b…" at bounding box center [445, 418] width 298 height 183
type textarea "Hi {{First Name}}, this is just a reminder that your Skylar Model Weekend start…"
click at [467, 208] on span "Save" at bounding box center [479, 207] width 46 height 18
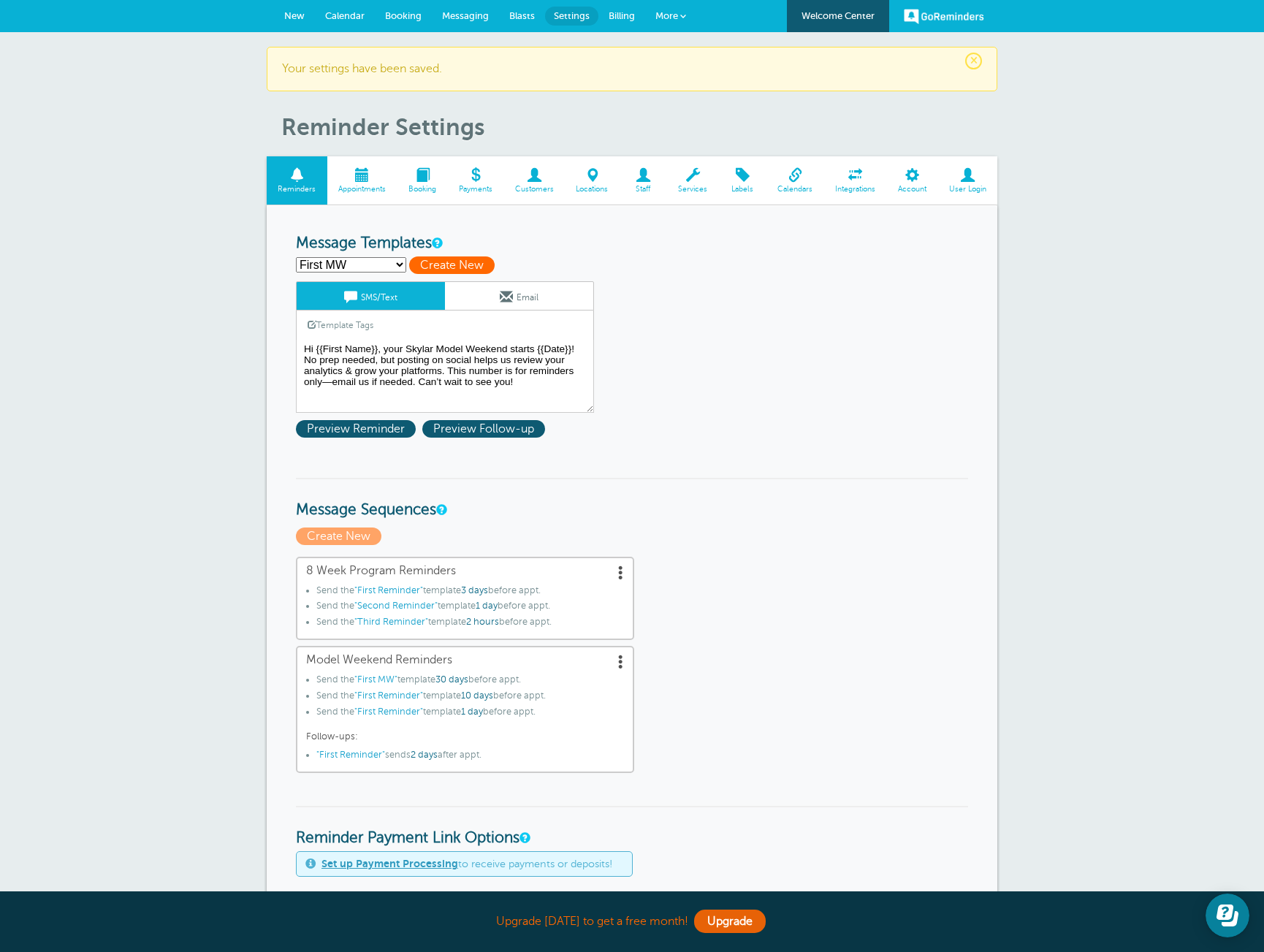
click at [444, 265] on span "Create New" at bounding box center [451, 265] width 86 height 18
select select
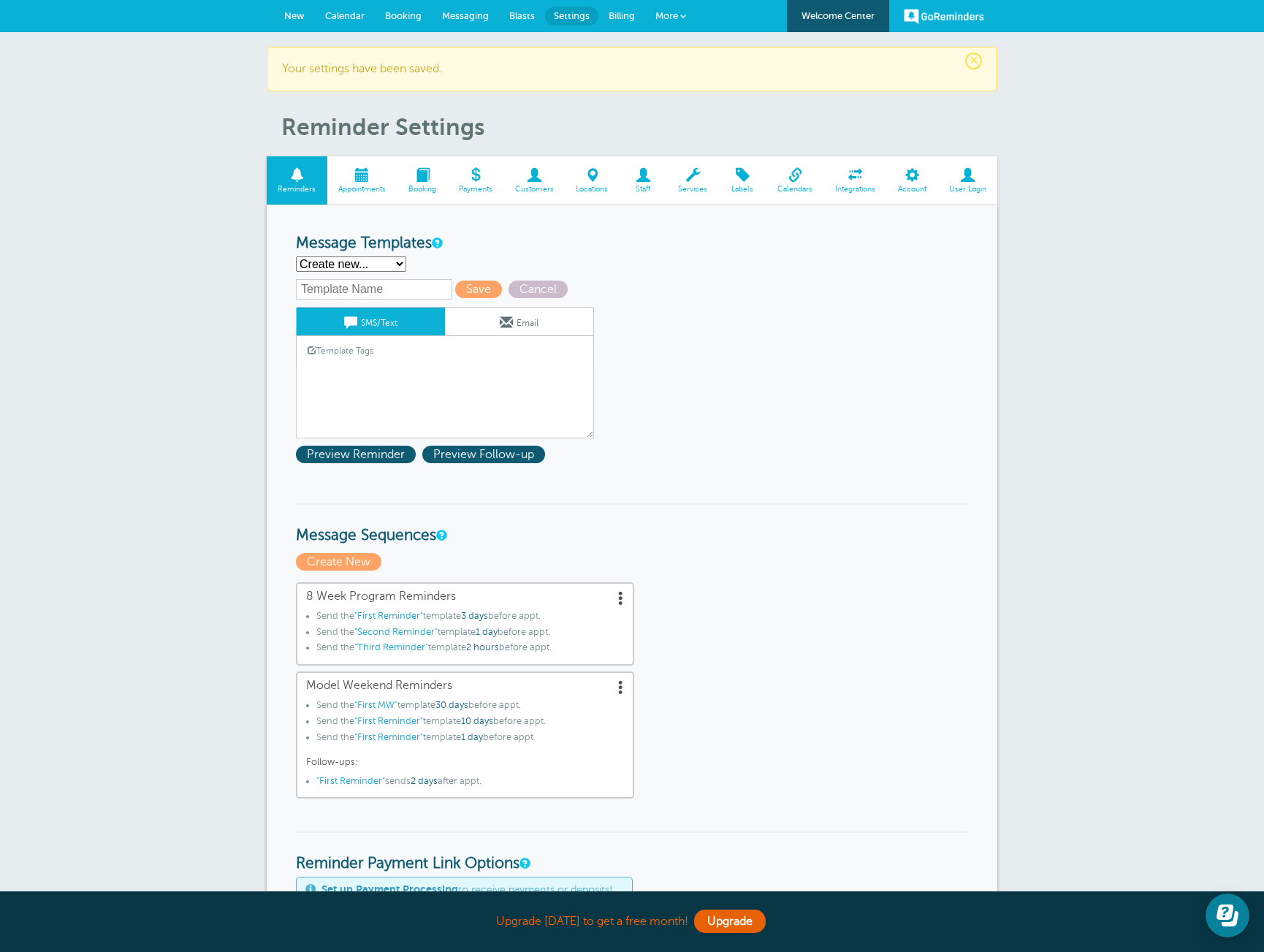
click at [383, 290] on input "text" at bounding box center [374, 290] width 156 height 21
type input "Third MW"
click at [429, 364] on div "Template Tags Copy SMS" at bounding box center [445, 351] width 298 height 29
click at [423, 356] on div "Template Tags Copy SMS" at bounding box center [445, 351] width 298 height 29
click at [377, 353] on link "Template Tags" at bounding box center [341, 351] width 88 height 29
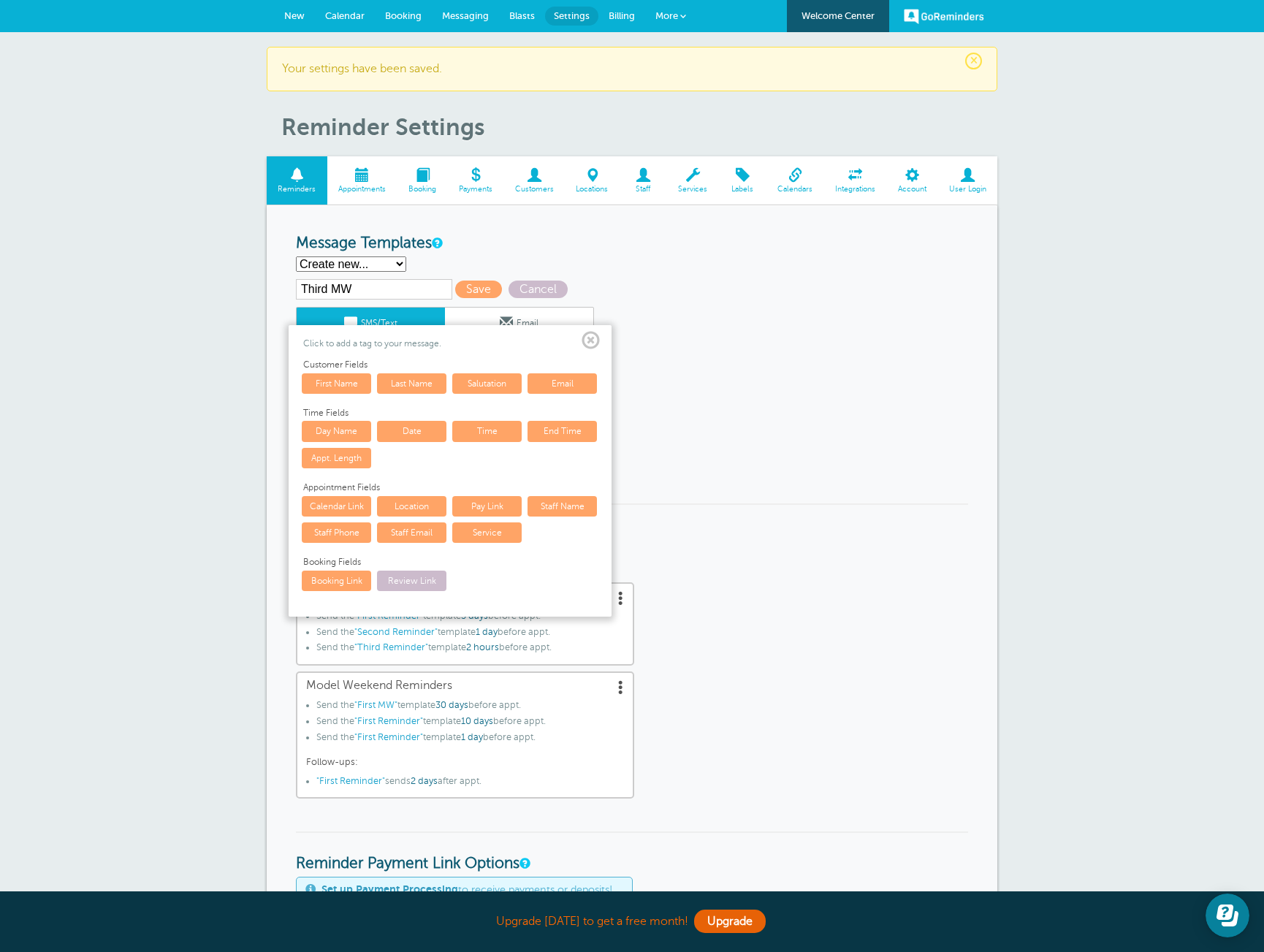
click at [592, 342] on span at bounding box center [591, 340] width 18 height 18
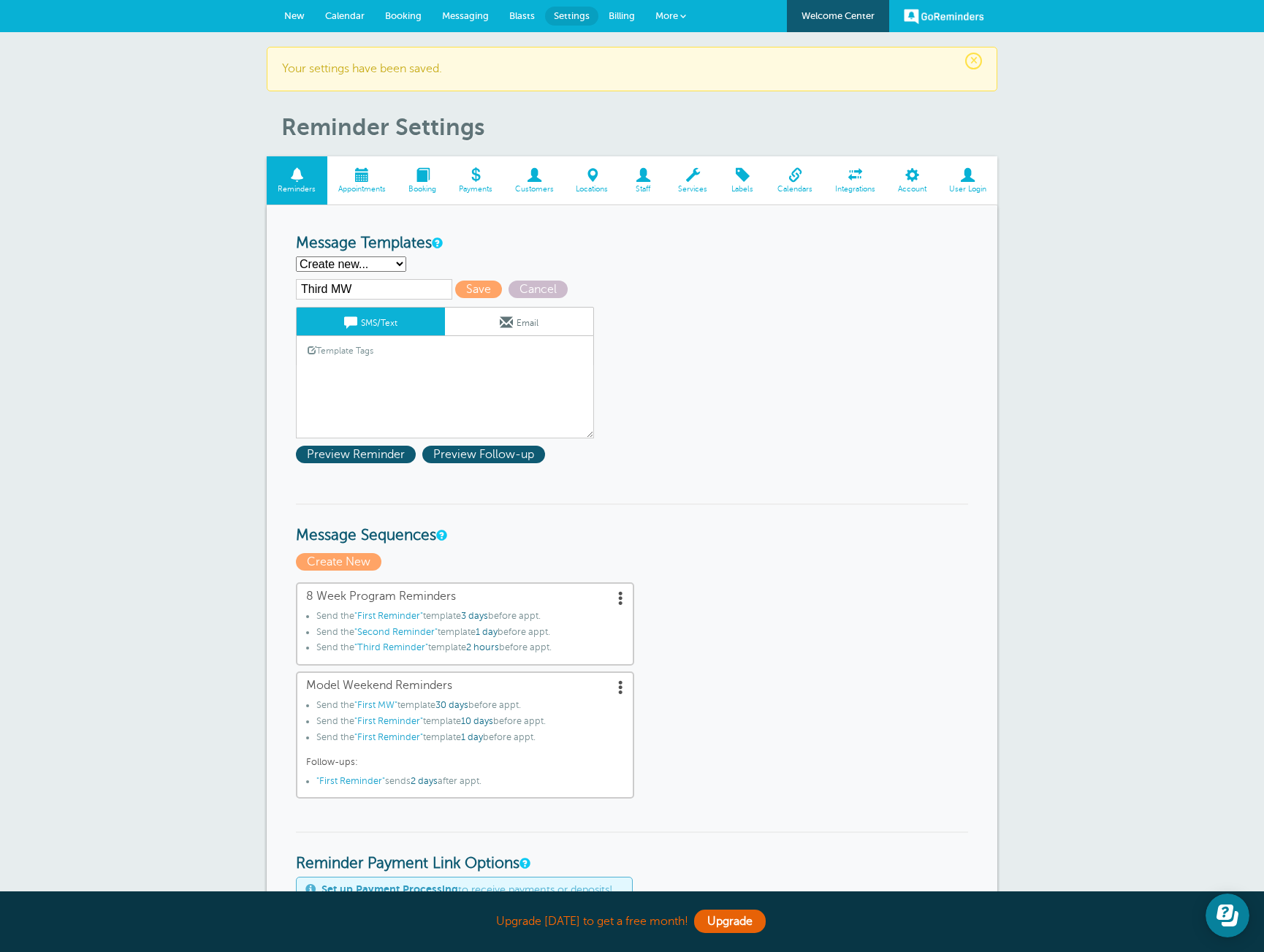
click at [463, 360] on div "Template Tags Copy SMS" at bounding box center [445, 351] width 298 height 29
click at [395, 356] on div "Template Tags Copy SMS" at bounding box center [445, 351] width 298 height 29
click at [372, 352] on link "Template Tags" at bounding box center [341, 351] width 88 height 29
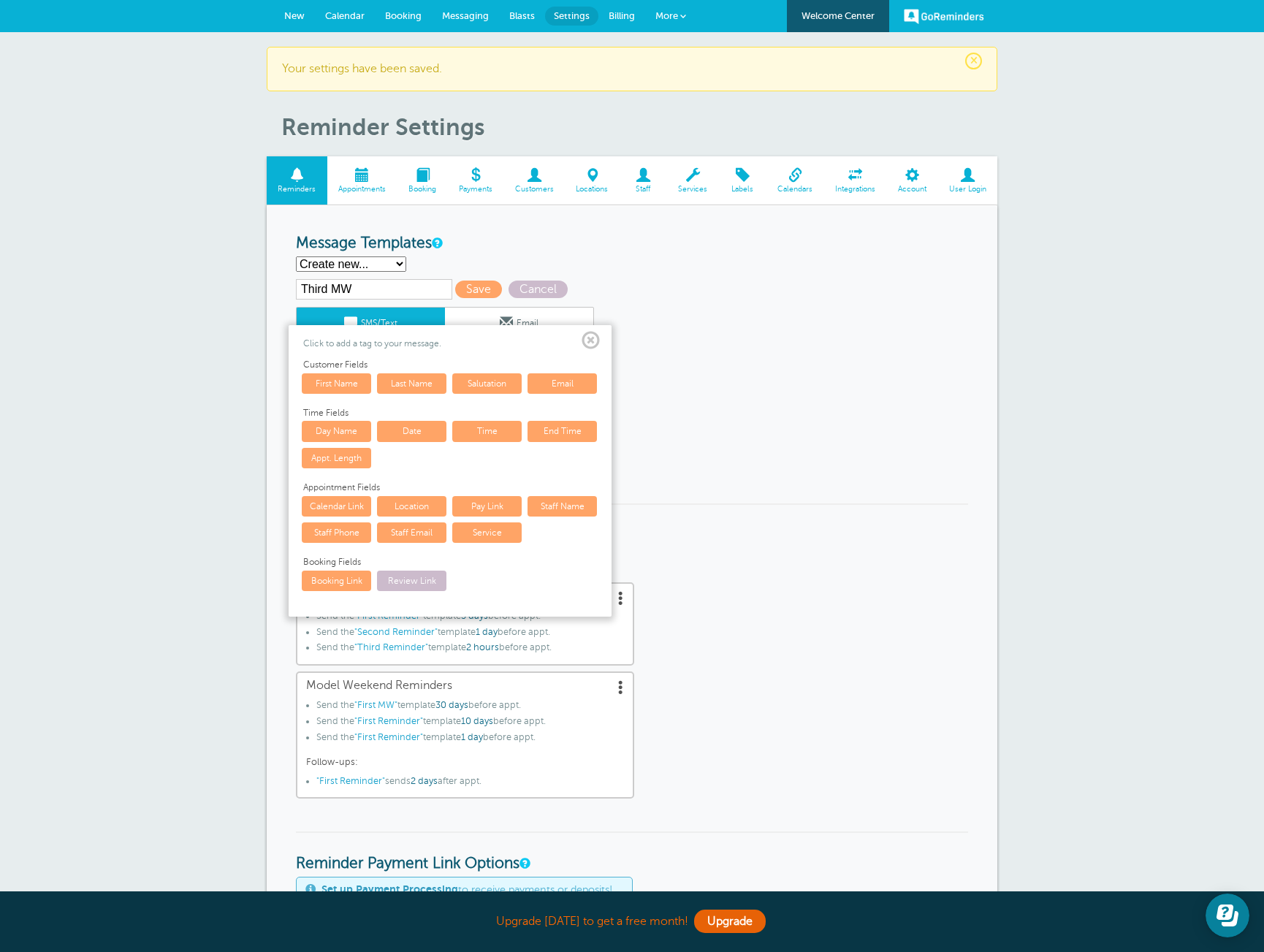
click at [593, 341] on span at bounding box center [591, 340] width 18 height 18
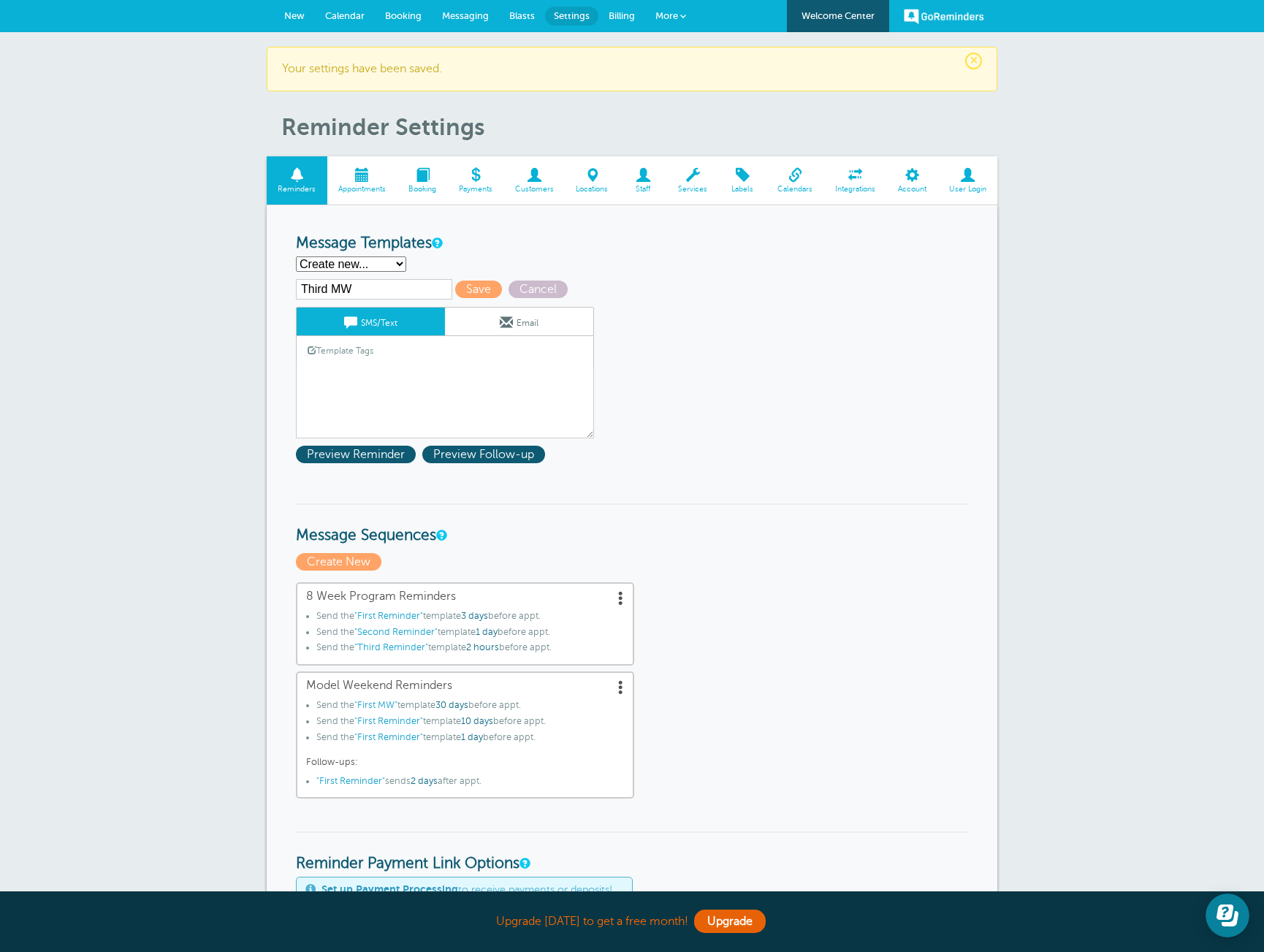
click at [551, 364] on div "Template Tags Copy SMS" at bounding box center [445, 351] width 298 height 29
click at [362, 410] on textarea "Hi {{First Name}}, your Skylar Model Weekend starts {{Date}}! No prep needed, b…" at bounding box center [445, 401] width 298 height 73
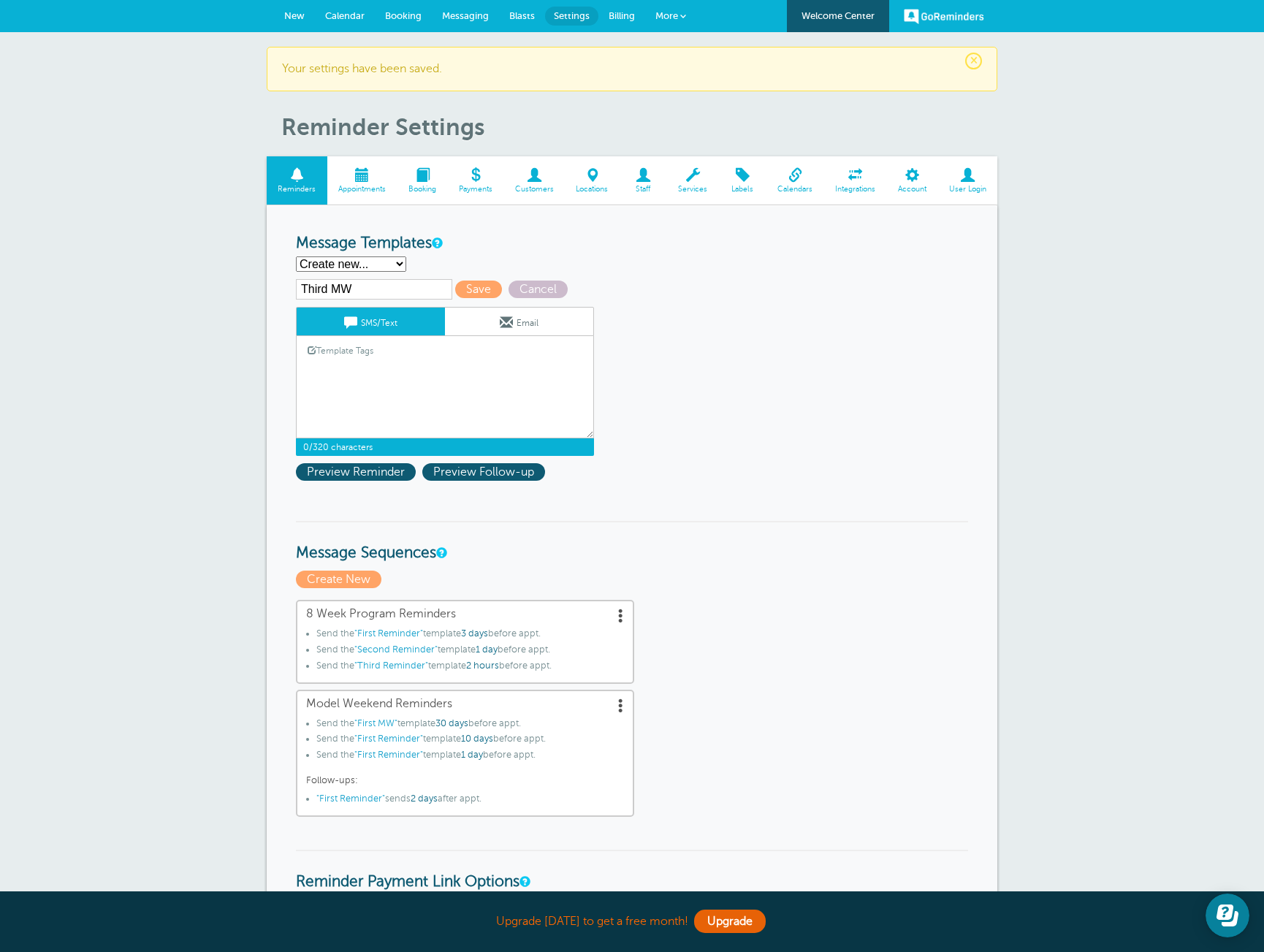
paste textarea "Hi {{First Name}}, your Skylar Model Weekend starts {{Date}}! No prep needed, b…"
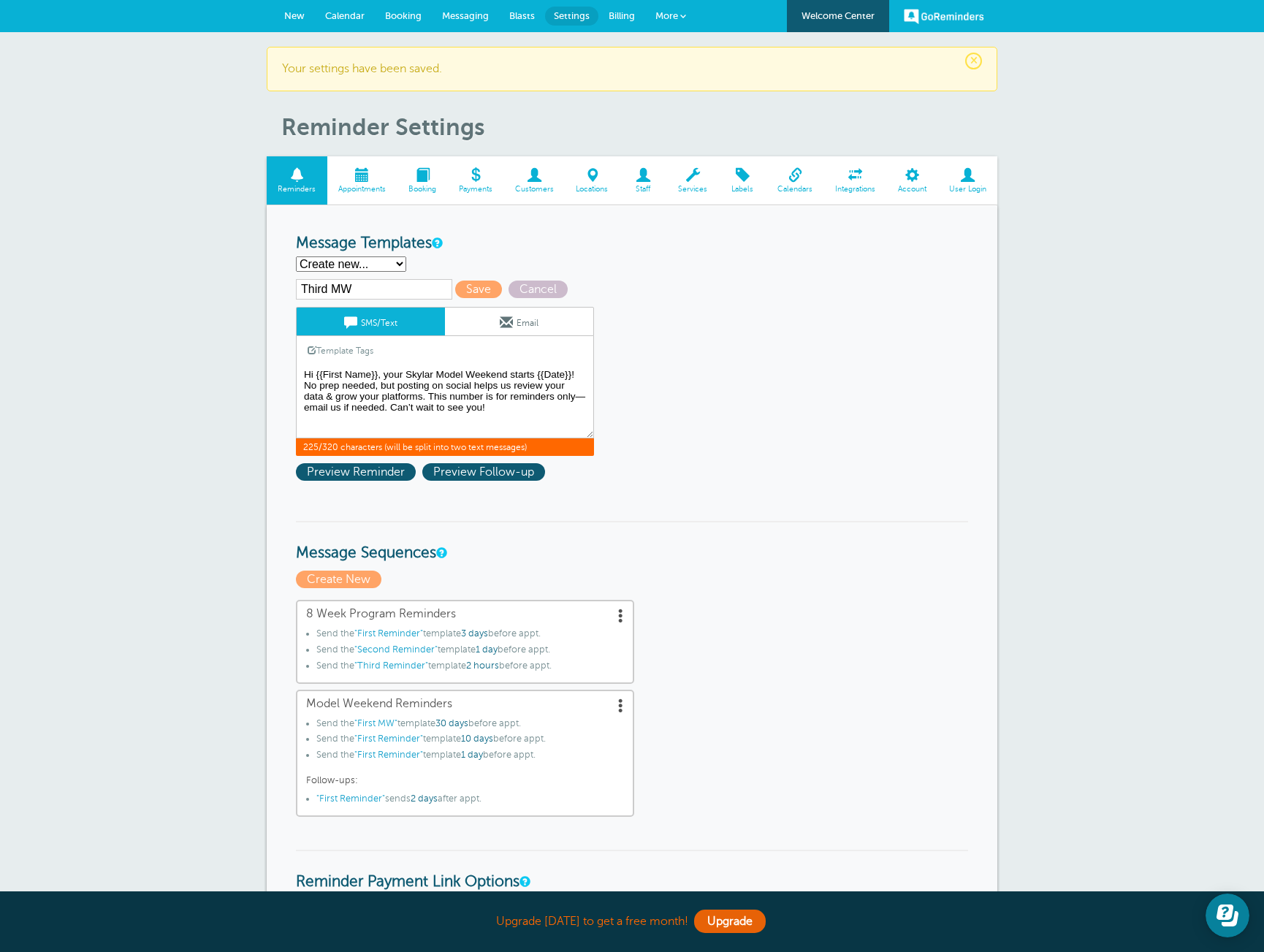
drag, startPoint x: 572, startPoint y: 376, endPoint x: 537, endPoint y: 376, distance: 35.0
click at [537, 376] on textarea "Hi {{First Name}}, your Skylar Model Weekend starts {{Date}}! No prep needed, b…" at bounding box center [445, 401] width 298 height 73
click at [380, 388] on textarea "Hi {{First Name}}, your Skylar Model Weekend starts {{Date}}! No prep needed, b…" at bounding box center [445, 401] width 298 height 73
drag, startPoint x: 303, startPoint y: 389, endPoint x: 423, endPoint y: 398, distance: 120.3
click at [423, 398] on textarea "Hi {{First Name}}, your Skylar Model Weekend starts {{Date}}! No prep needed, b…" at bounding box center [445, 401] width 298 height 73
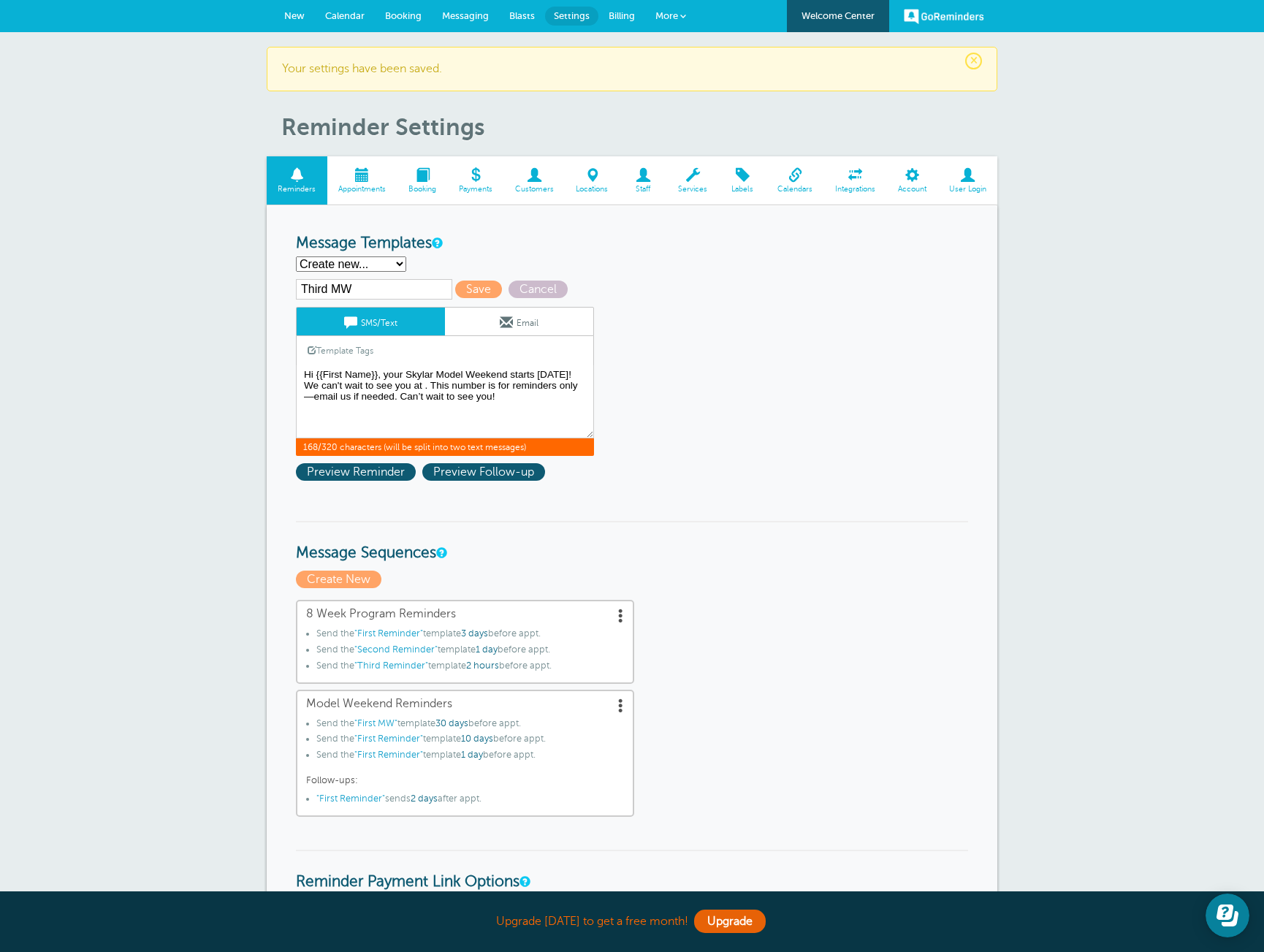
click at [349, 347] on link "Template Tags" at bounding box center [341, 351] width 88 height 29
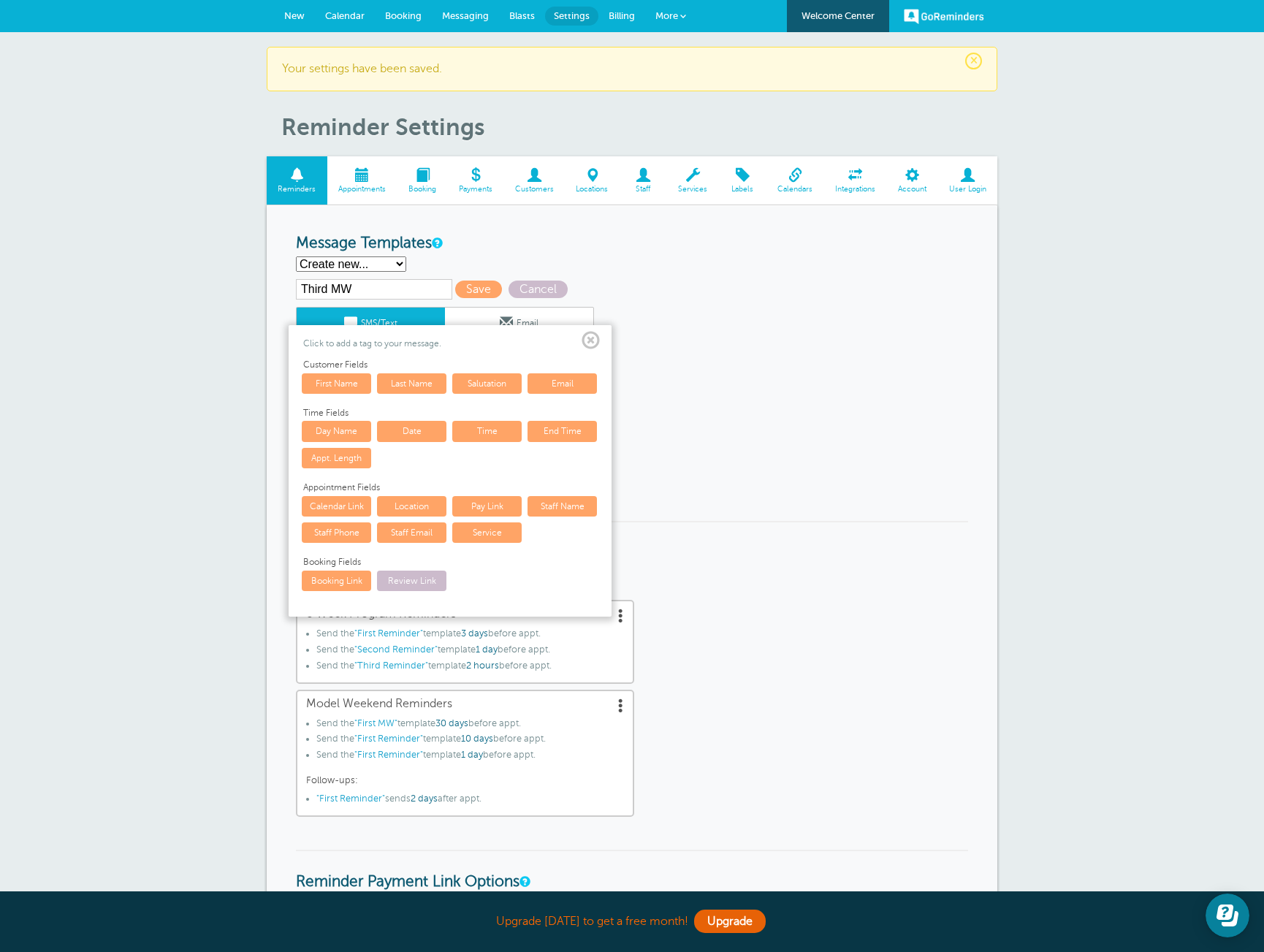
click at [418, 509] on link "Location" at bounding box center [411, 507] width 70 height 21
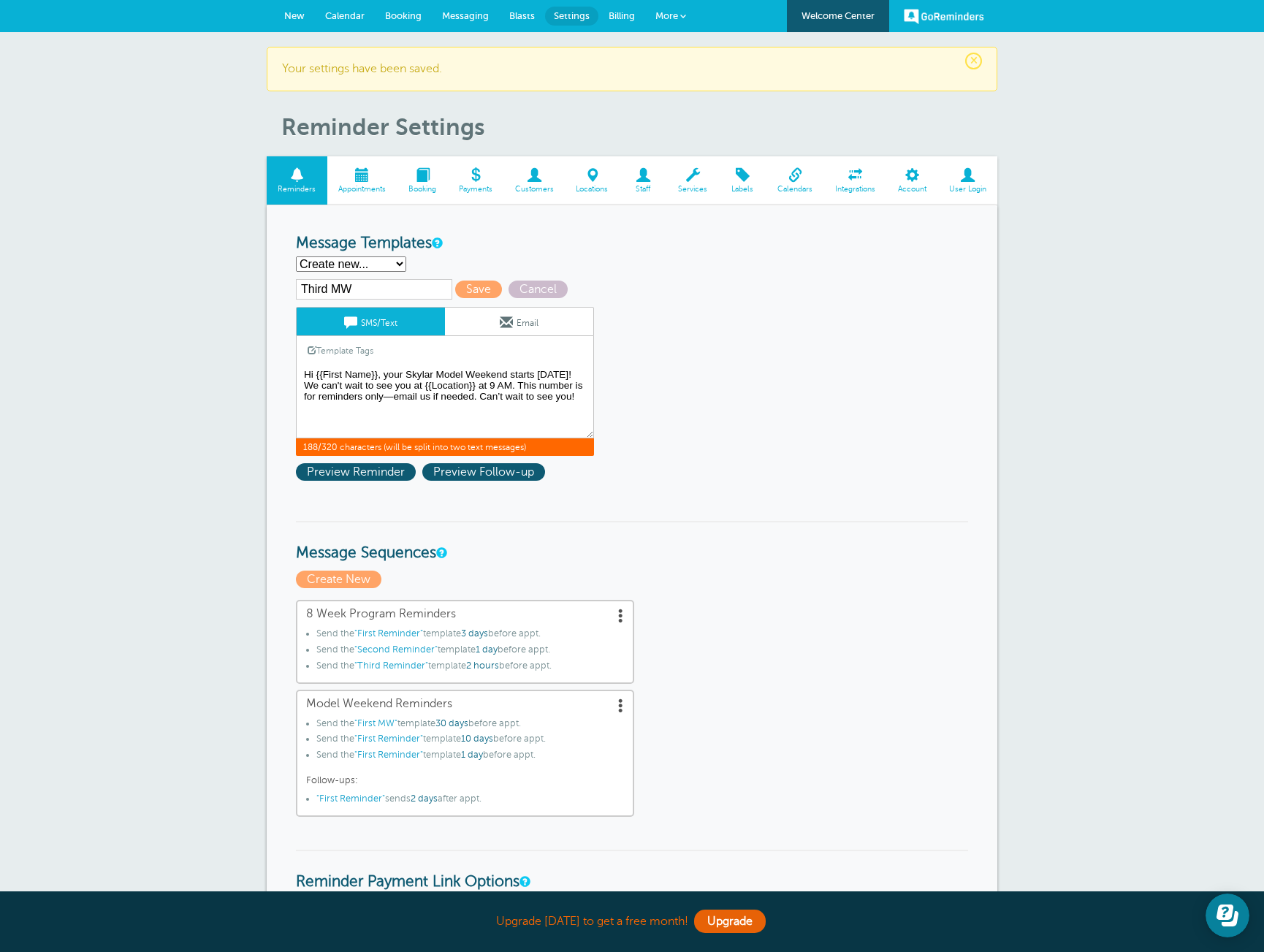
drag, startPoint x: 513, startPoint y: 389, endPoint x: 490, endPoint y: 388, distance: 23.0
click at [490, 388] on textarea "Hi {{First Name}}, your Skylar Model Weekend starts {{Date}}! No prep needed, b…" at bounding box center [445, 401] width 298 height 73
click at [343, 355] on link "Template Tags" at bounding box center [341, 351] width 88 height 29
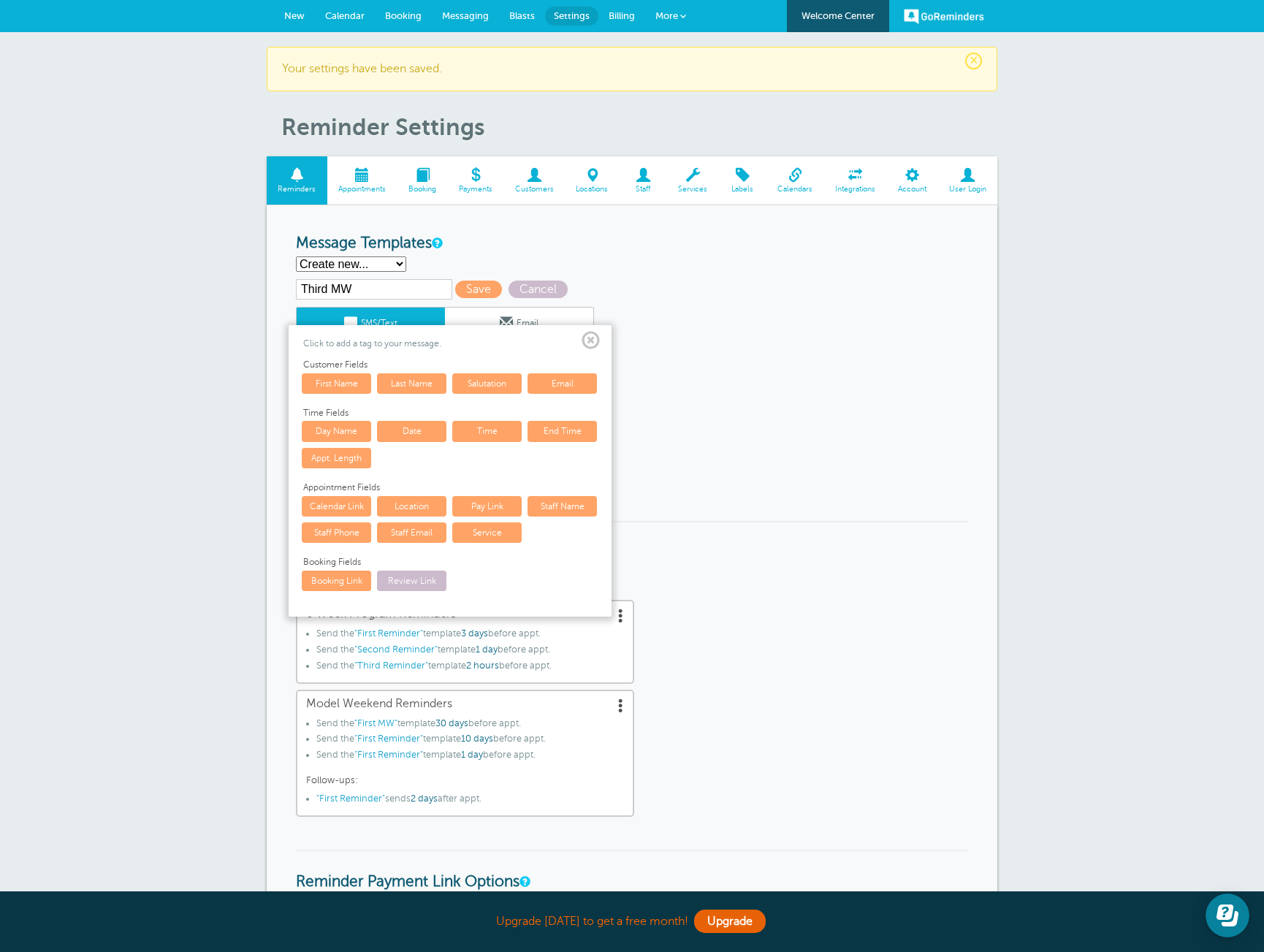
click at [501, 436] on link "Time" at bounding box center [487, 432] width 70 height 21
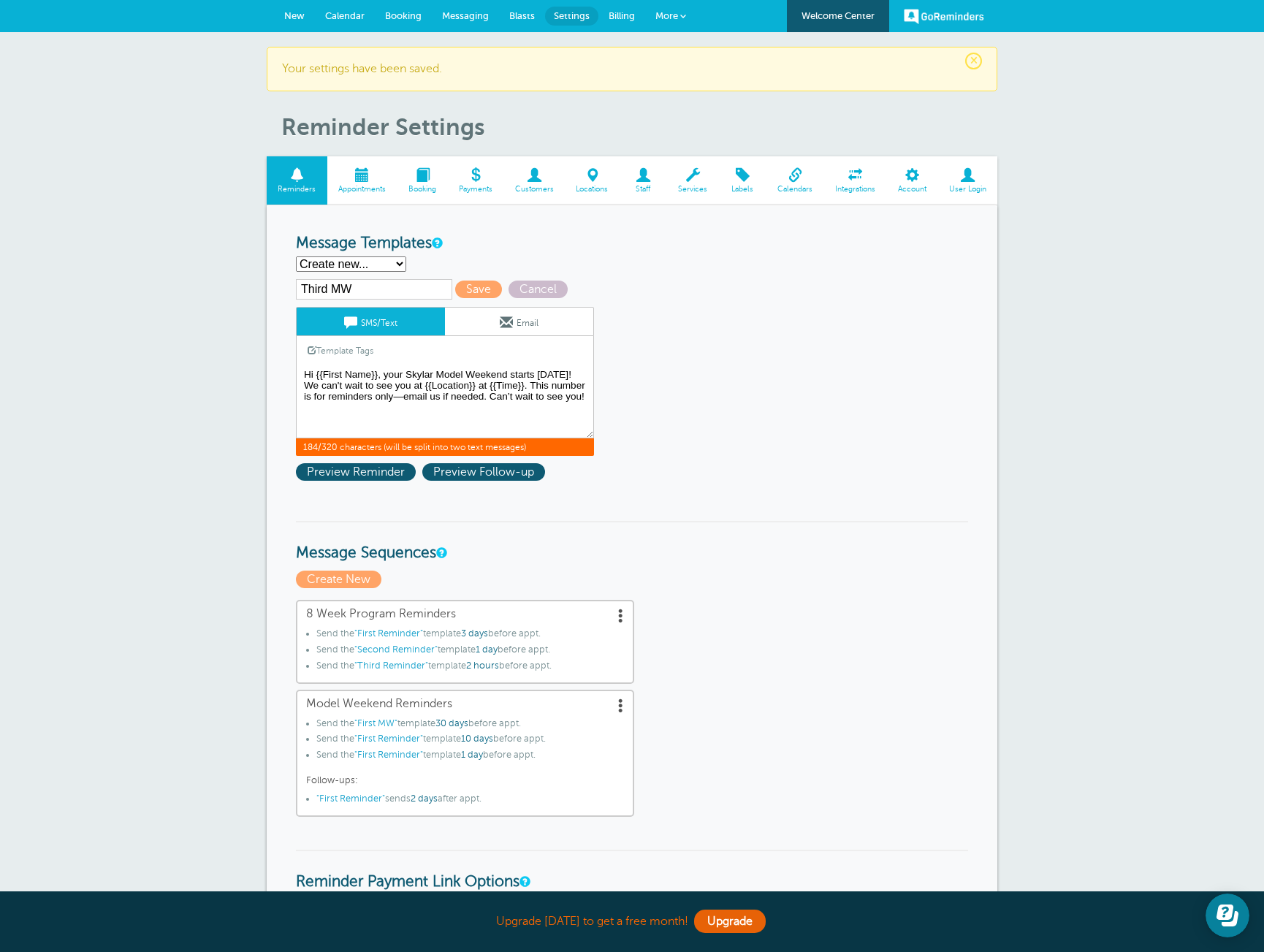
drag, startPoint x: 590, startPoint y: 398, endPoint x: 488, endPoint y: 399, distance: 102.0
click at [488, 399] on textarea "Hi {{First Name}}, your Skylar Model Weekend starts {{Date}}! No prep needed, b…" at bounding box center [445, 401] width 298 height 73
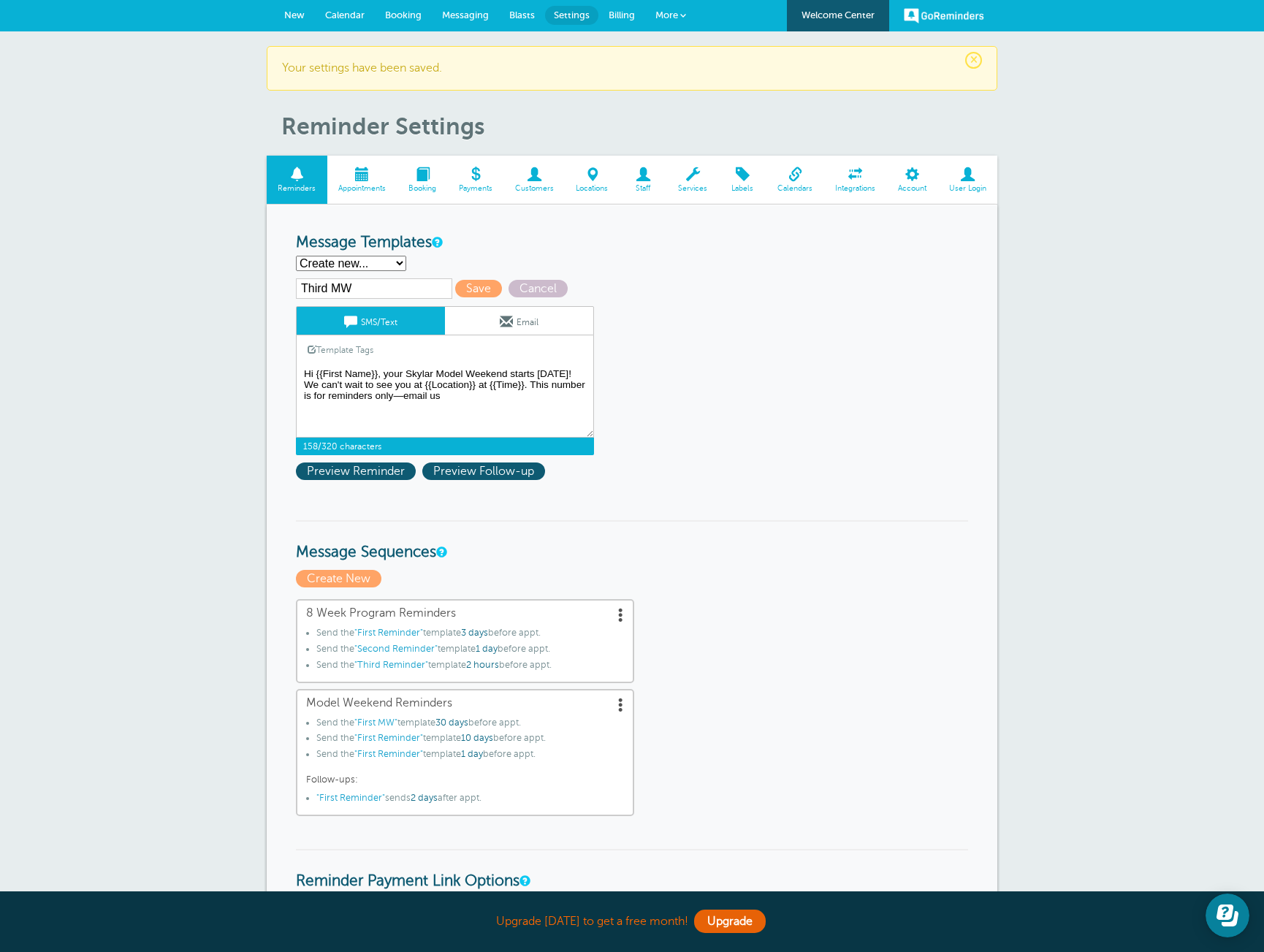
drag, startPoint x: 528, startPoint y: 388, endPoint x: 291, endPoint y: 390, distance: 237.0
click at [291, 390] on div "Reminder Schedule 1st reminder: Immediately 1 2 3 4 5 6 7 8 9 10 11 12 13 14 15…" at bounding box center [632, 909] width 731 height 1408
click at [512, 385] on textarea "Hi {{First Name}}, your Skylar Model Weekend starts {{Date}}! No prep needed, b…" at bounding box center [445, 400] width 298 height 73
paste textarea "We can't wait to see you at {{Location}} at {{Time}}."
type textarea "Hi {{First Name}}, your Skylar Model Weekend starts tomorrow! This number is fo…"
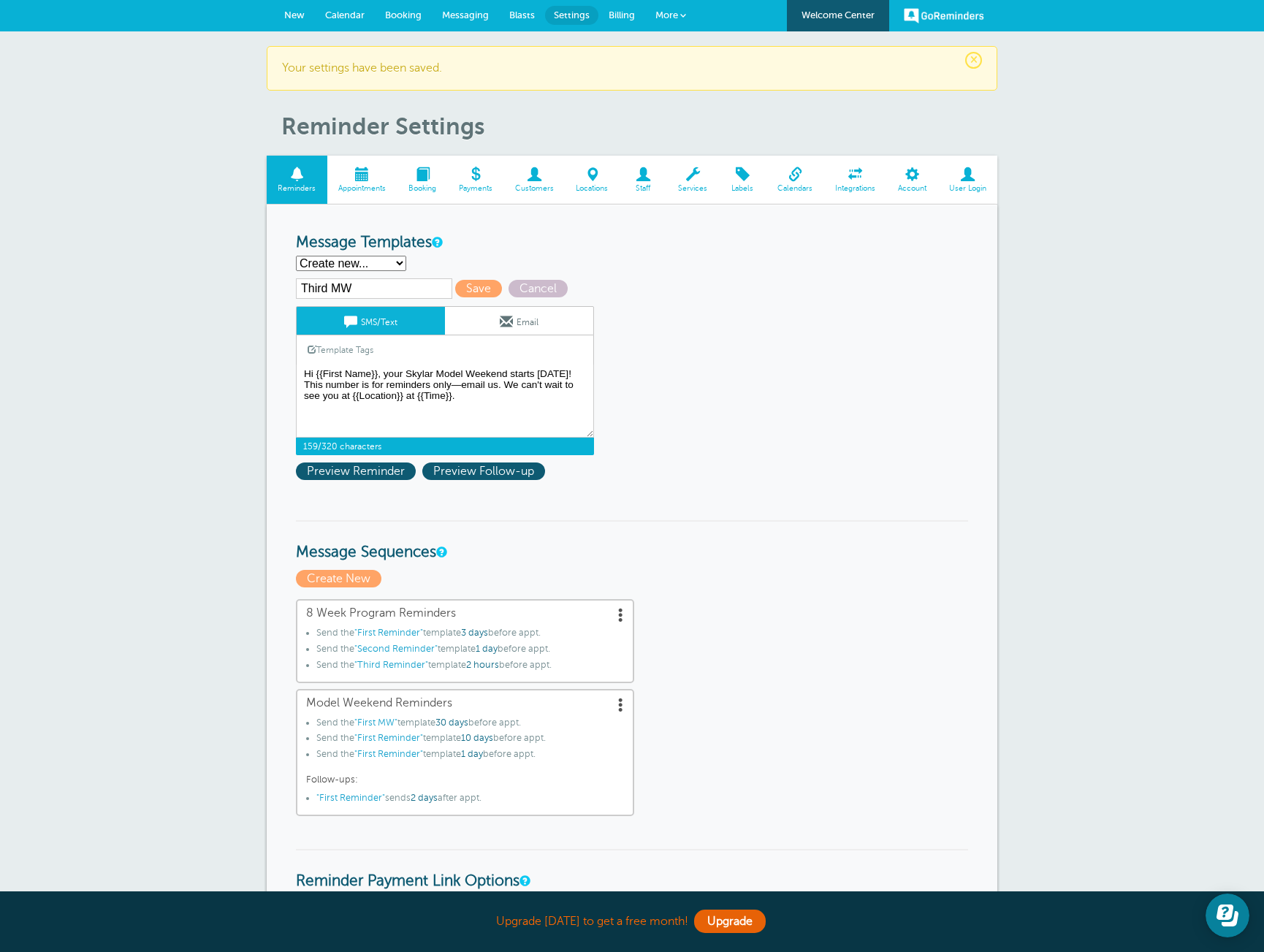
click at [540, 319] on link "Email" at bounding box center [519, 320] width 148 height 28
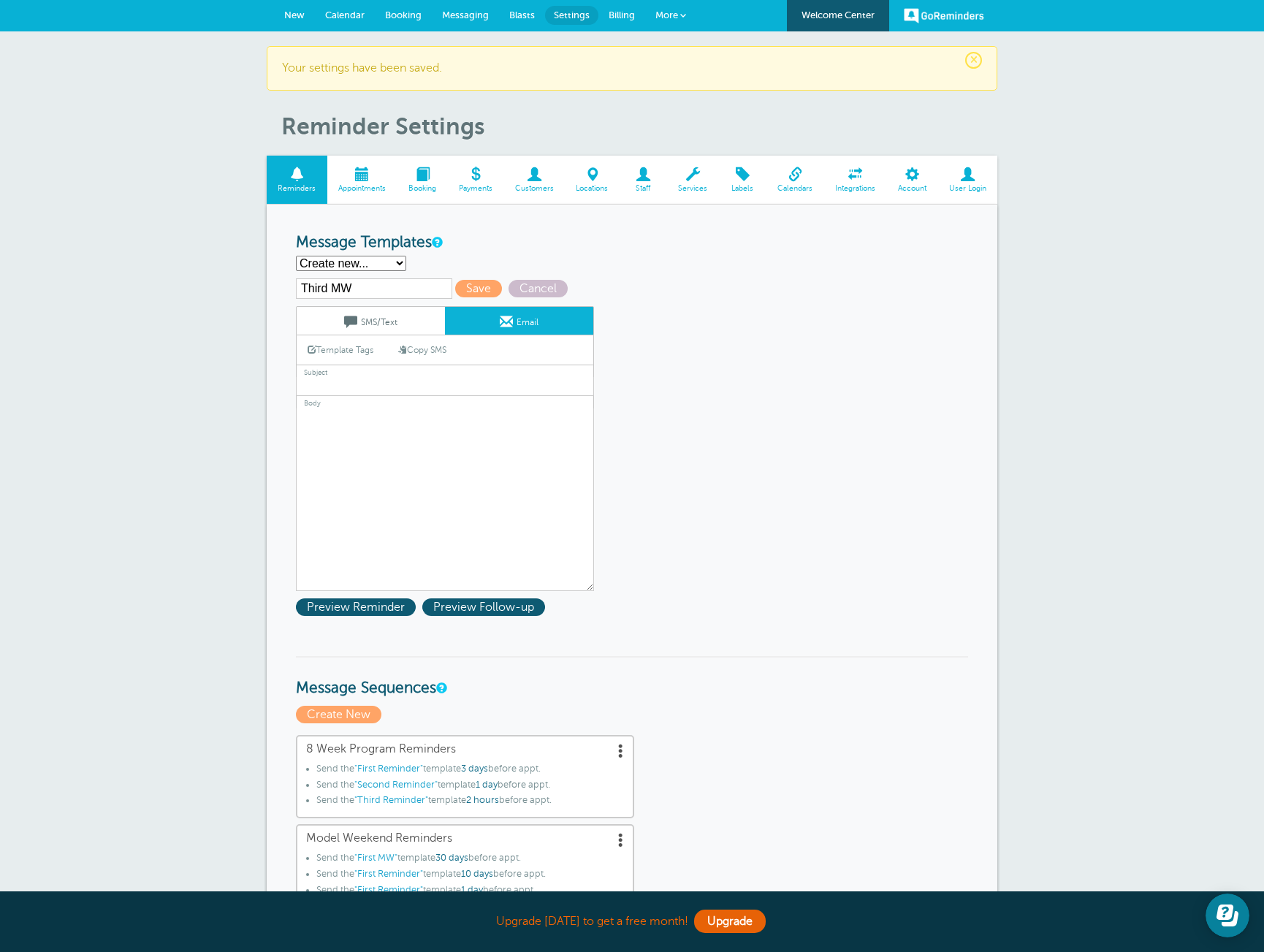
click at [436, 355] on link "Copy SMS" at bounding box center [423, 350] width 70 height 28
type textarea "Hi {{First Name}}, your Skylar Model Weekend starts tomorrow! This number is fo…"
click at [423, 388] on input "text" at bounding box center [445, 387] width 298 height 19
type input "Modeling Journey Starts Tomorrow"
click at [343, 432] on textarea "Hi {{First Name}}, your Skylar Model Weekend starts {{Date}}! No prep needed, b…" at bounding box center [445, 500] width 298 height 183
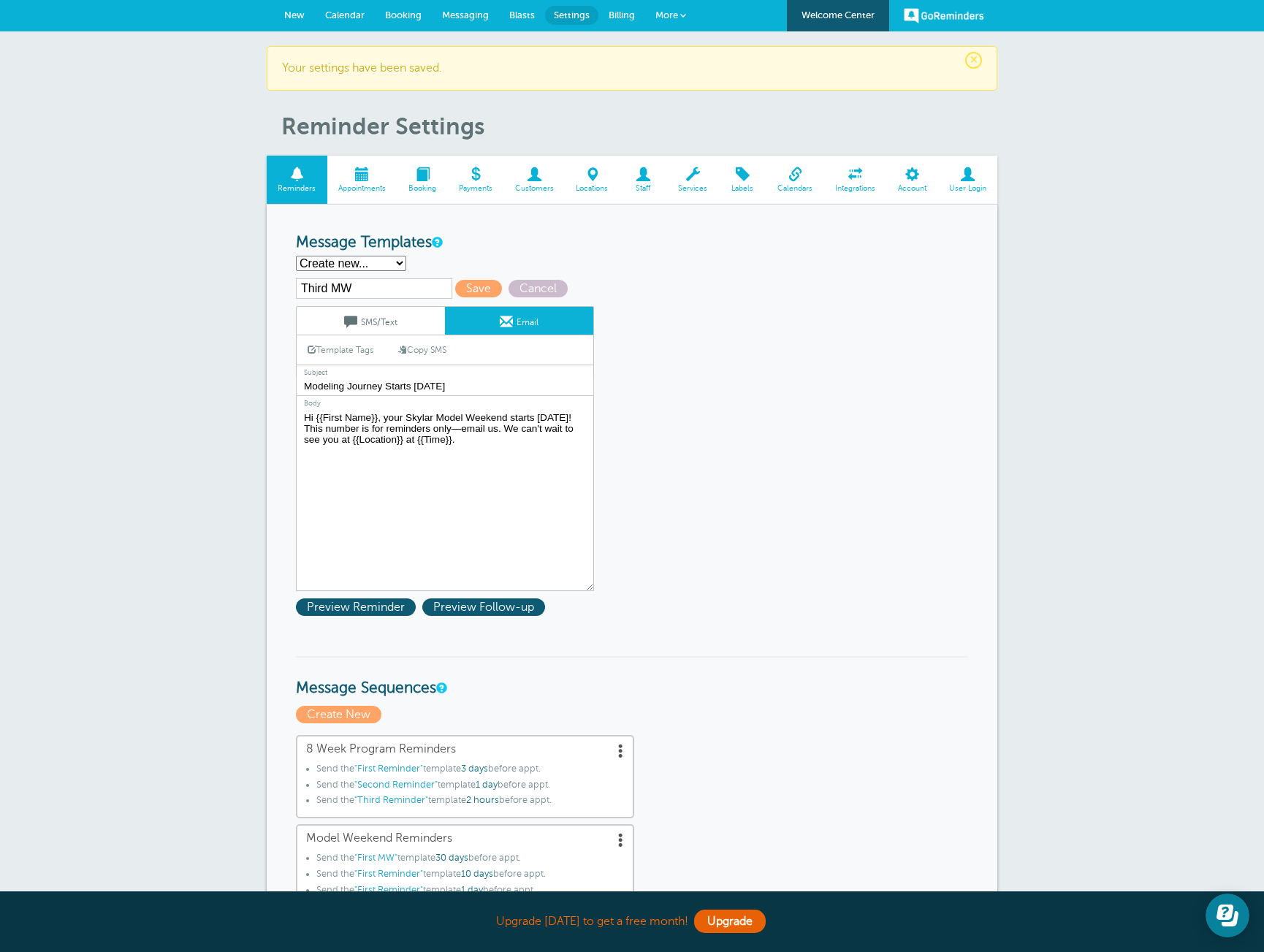
click at [343, 432] on textarea "Hi {{First Name}}, your Skylar Model Weekend starts {{Date}}! No prep needed, b…" at bounding box center [445, 500] width 298 height 183
type textarea "Hi {{First Name}}, your Skylar Model Weekend starts tomorrow! This email is for…"
click at [459, 292] on span "Save" at bounding box center [479, 289] width 46 height 18
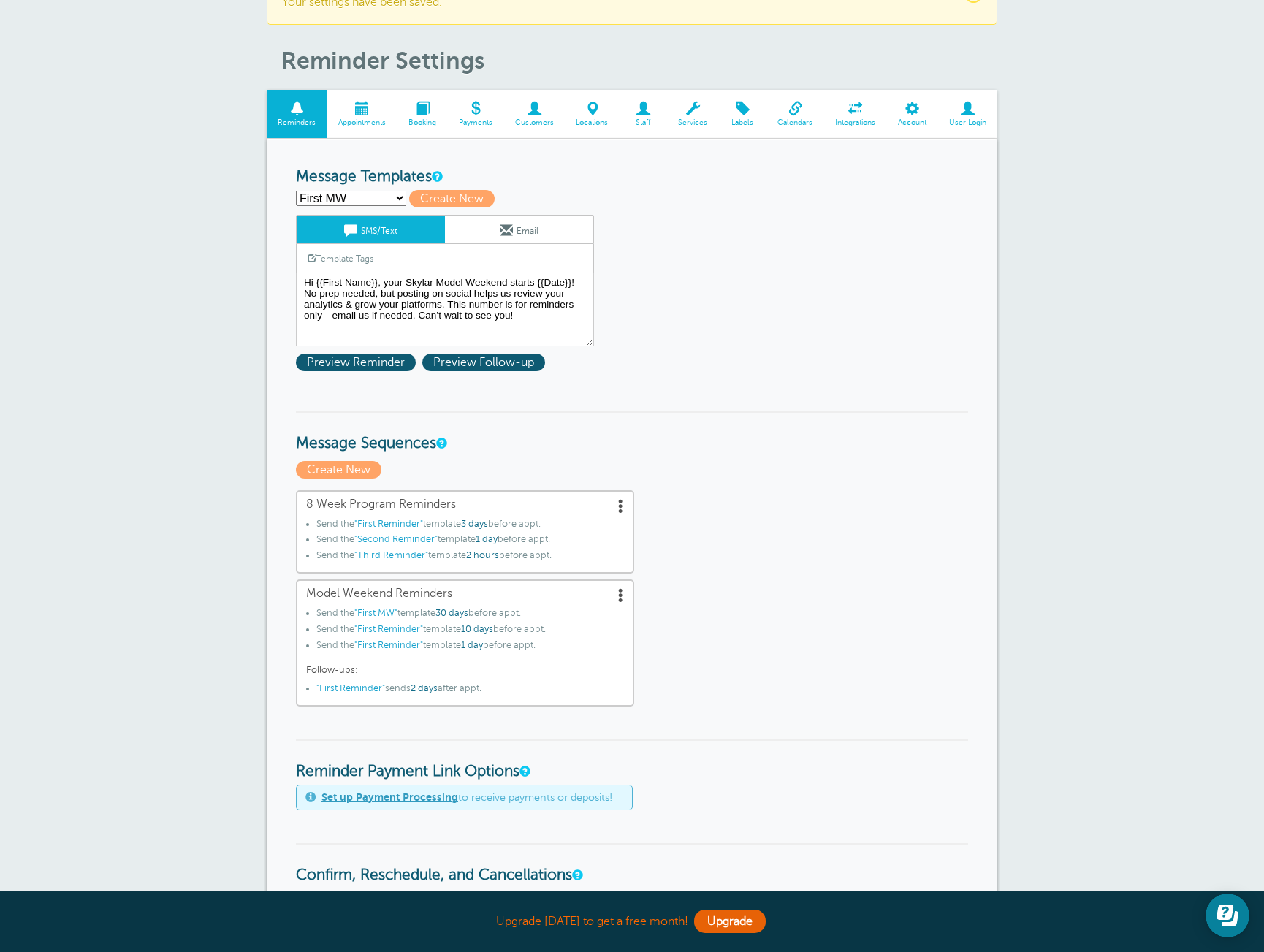
scroll to position [109, 0]
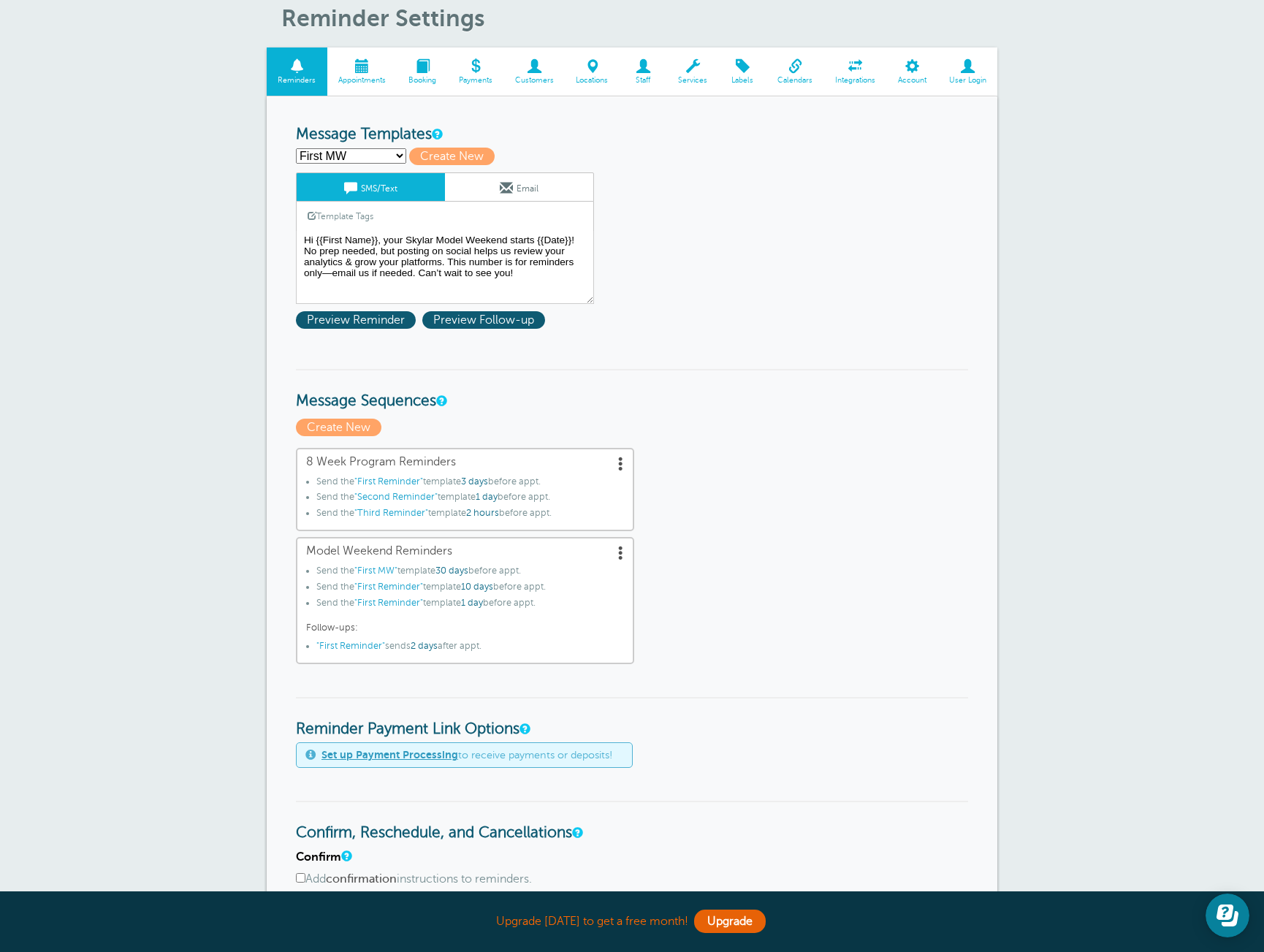
click at [377, 588] on span ""First Reminder"" at bounding box center [389, 587] width 69 height 10
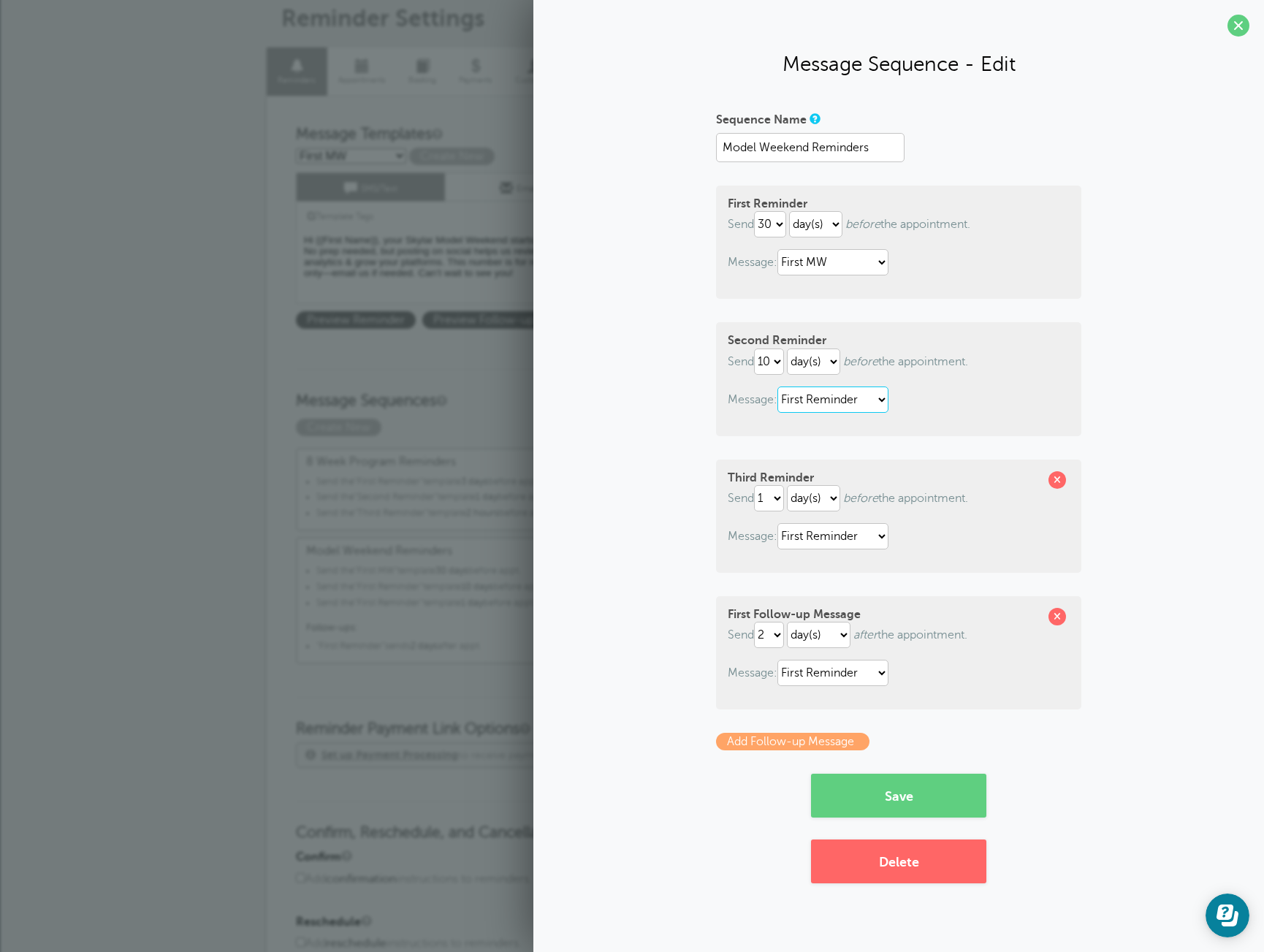
click at [867, 394] on select "First MW First Reminder Second MW Second Reminder Third MW Third Reminder" at bounding box center [833, 400] width 111 height 26
select select "161797"
click at [780, 387] on select "First MW First Reminder Second MW Second Reminder Third MW Third Reminder" at bounding box center [833, 400] width 111 height 26
click at [868, 543] on select "First MW First Reminder Second MW Second Reminder Third MW Third Reminder" at bounding box center [833, 536] width 111 height 26
select select "161798"
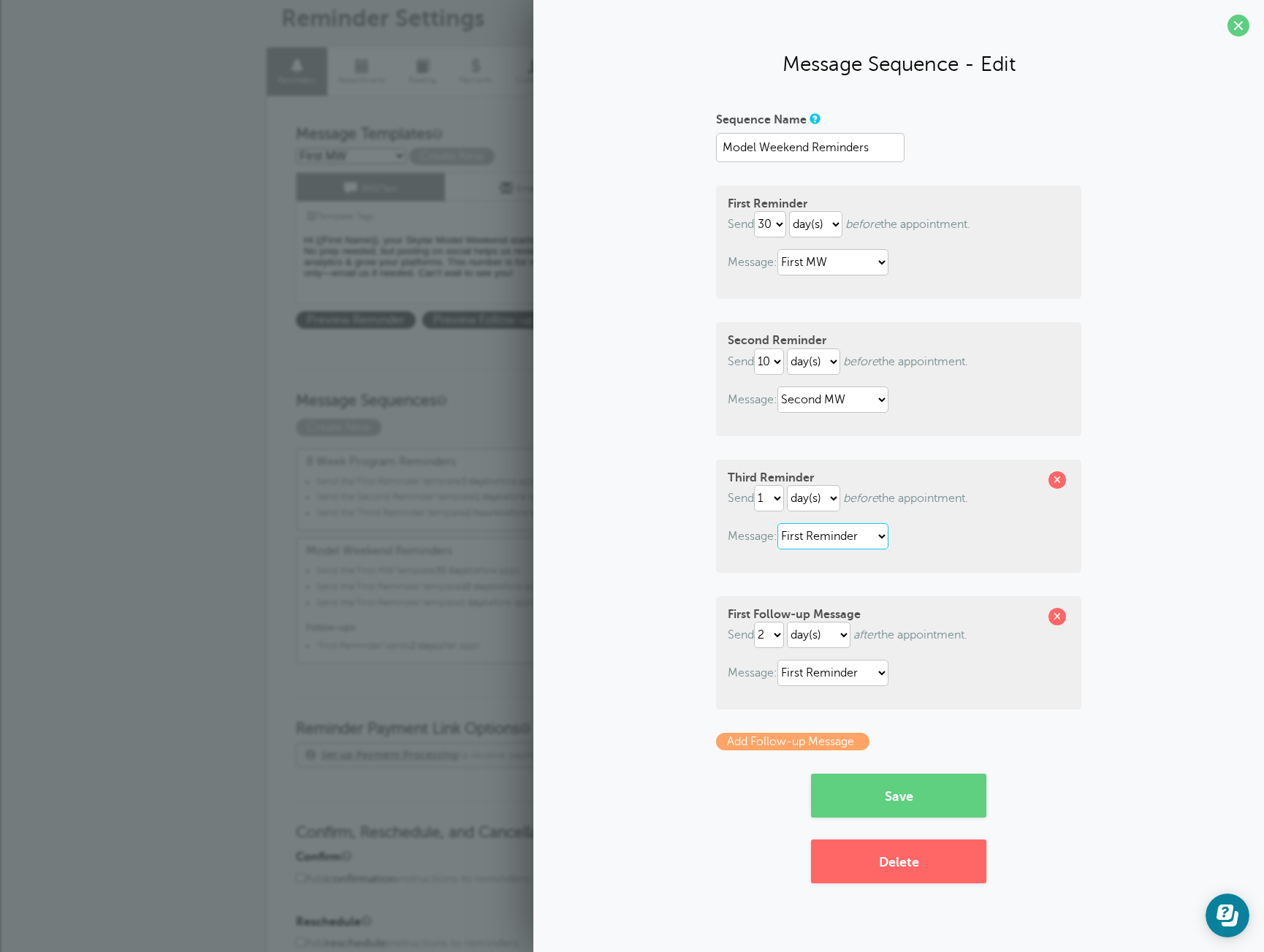
click at [780, 524] on select "First MW First Reminder Second MW Second Reminder Third MW Third Reminder" at bounding box center [833, 536] width 111 height 26
click at [1199, 496] on div "Sequence Name Model Weekend Reminders First Reminder Send immediately 1 2 3 4 5…" at bounding box center [899, 495] width 701 height 776
click at [946, 806] on button "Save" at bounding box center [898, 796] width 175 height 44
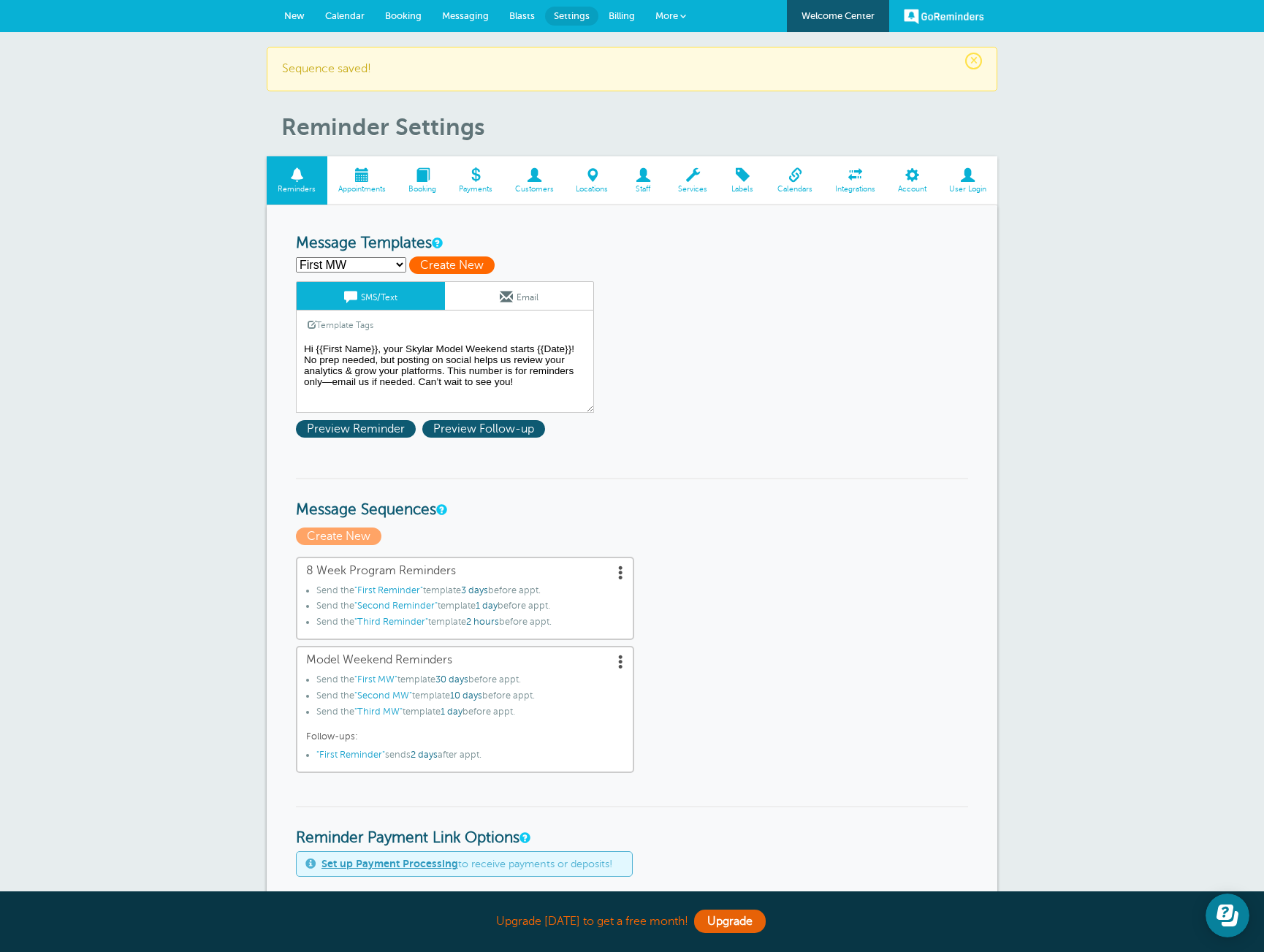
click at [472, 265] on span "Create New" at bounding box center [451, 265] width 86 height 18
select select
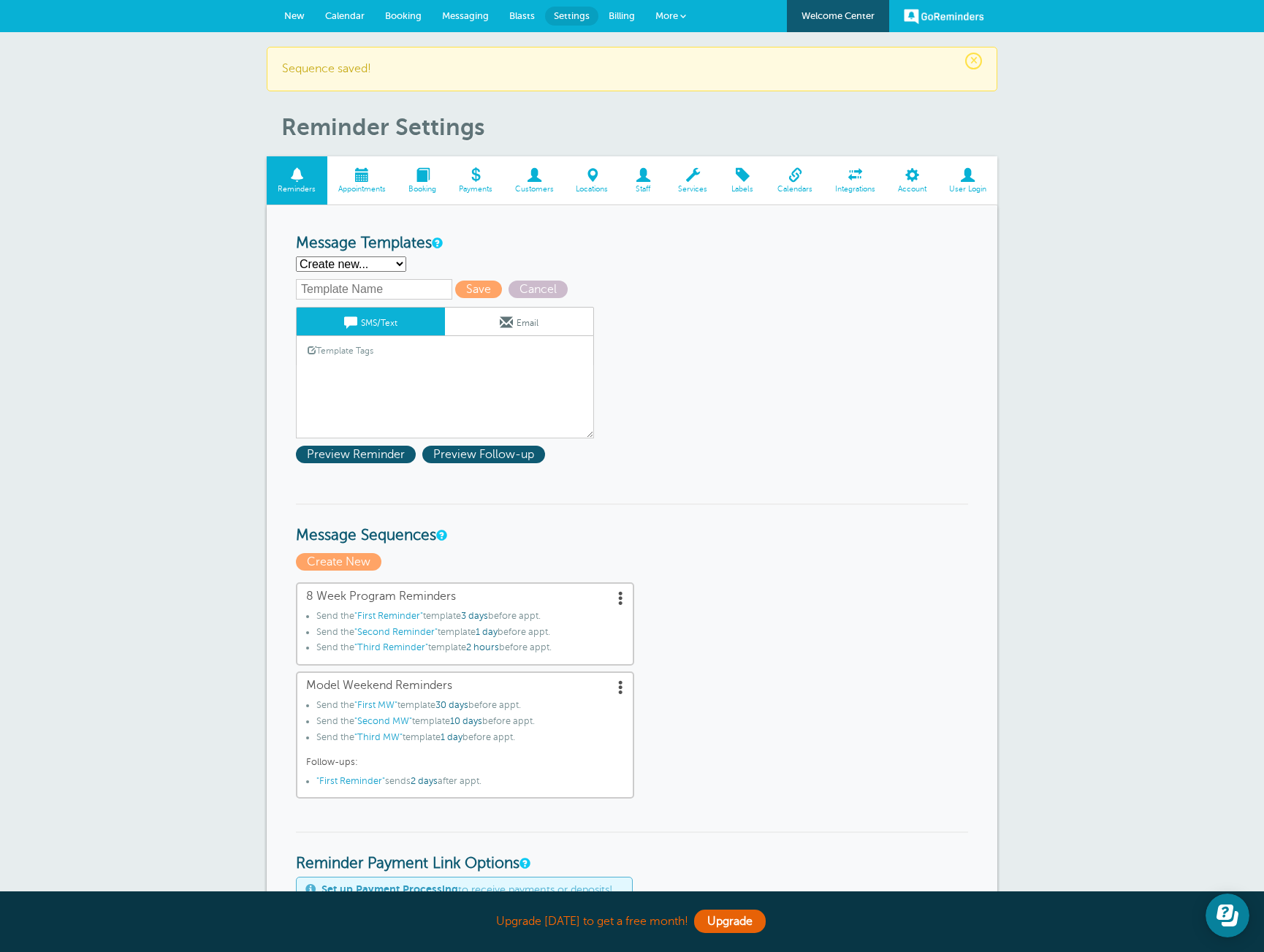
click at [371, 295] on input "text" at bounding box center [374, 290] width 156 height 21
type input "FU MW"
click at [384, 353] on link "Template Tags" at bounding box center [341, 351] width 88 height 29
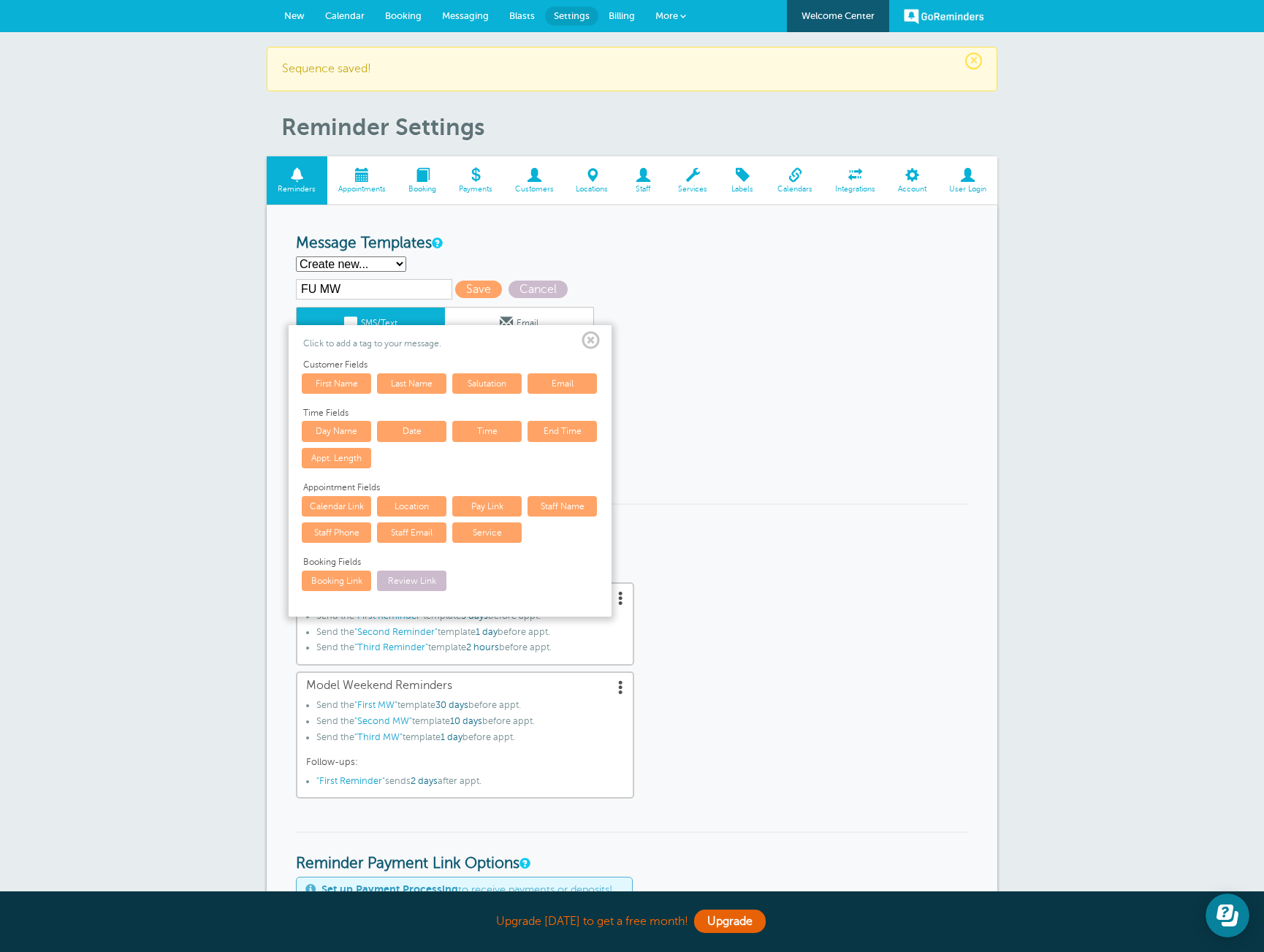
click at [588, 345] on span at bounding box center [591, 340] width 18 height 18
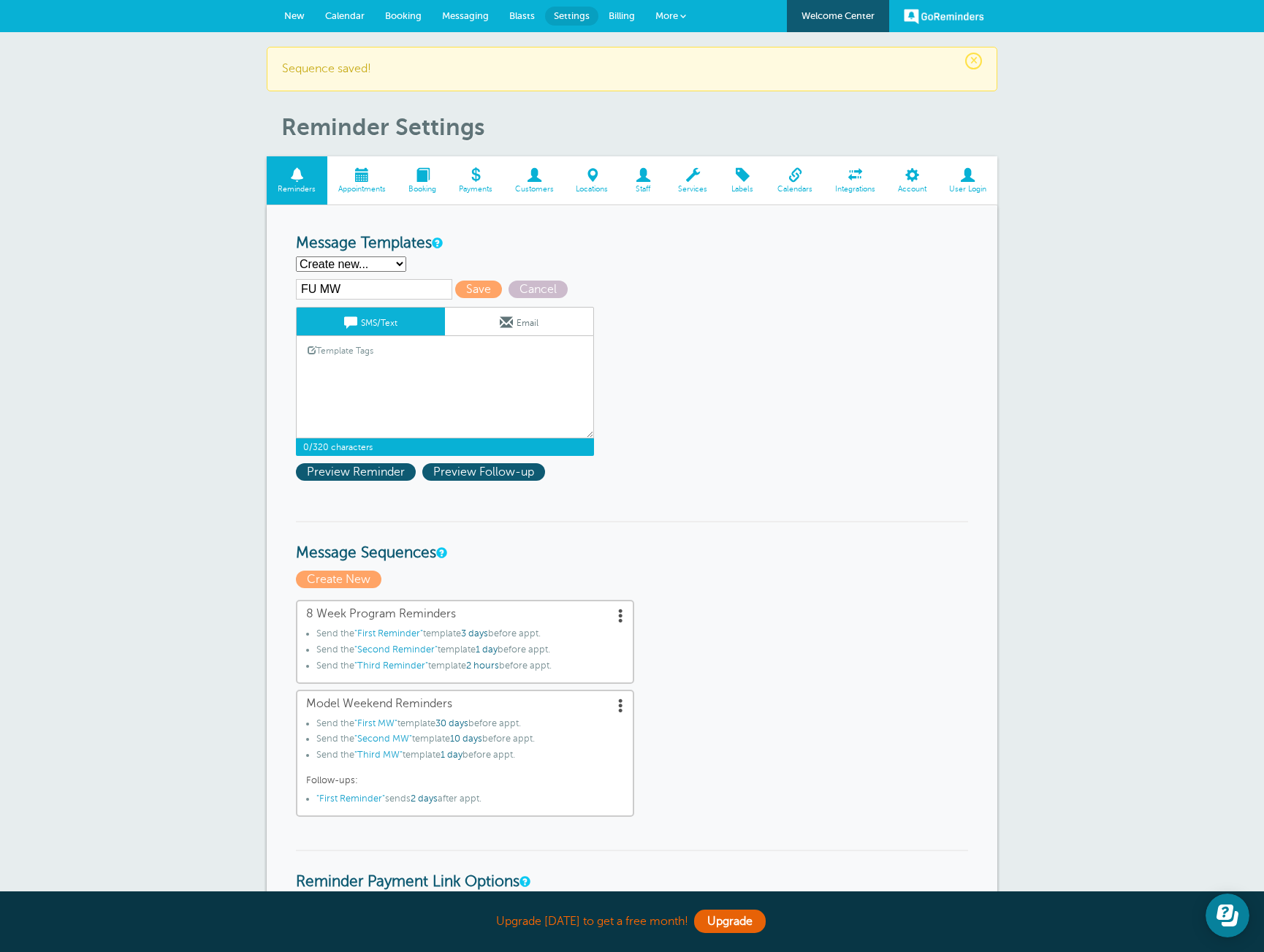
click at [549, 387] on textarea "Hi {{First Name}}, your Skylar Model Weekend starts {{Date}}! No prep needed, b…" at bounding box center [445, 401] width 298 height 73
paste textarea "We can't wait to see you at {{Location}} at {{Time}}."
type textarea "We can't wait to see you at {{Location}} at {{Time}}."
paste textarea "Hi {{First Name}}, your Skylar Model Weekend starts {{Date}}! No prep needed, b…"
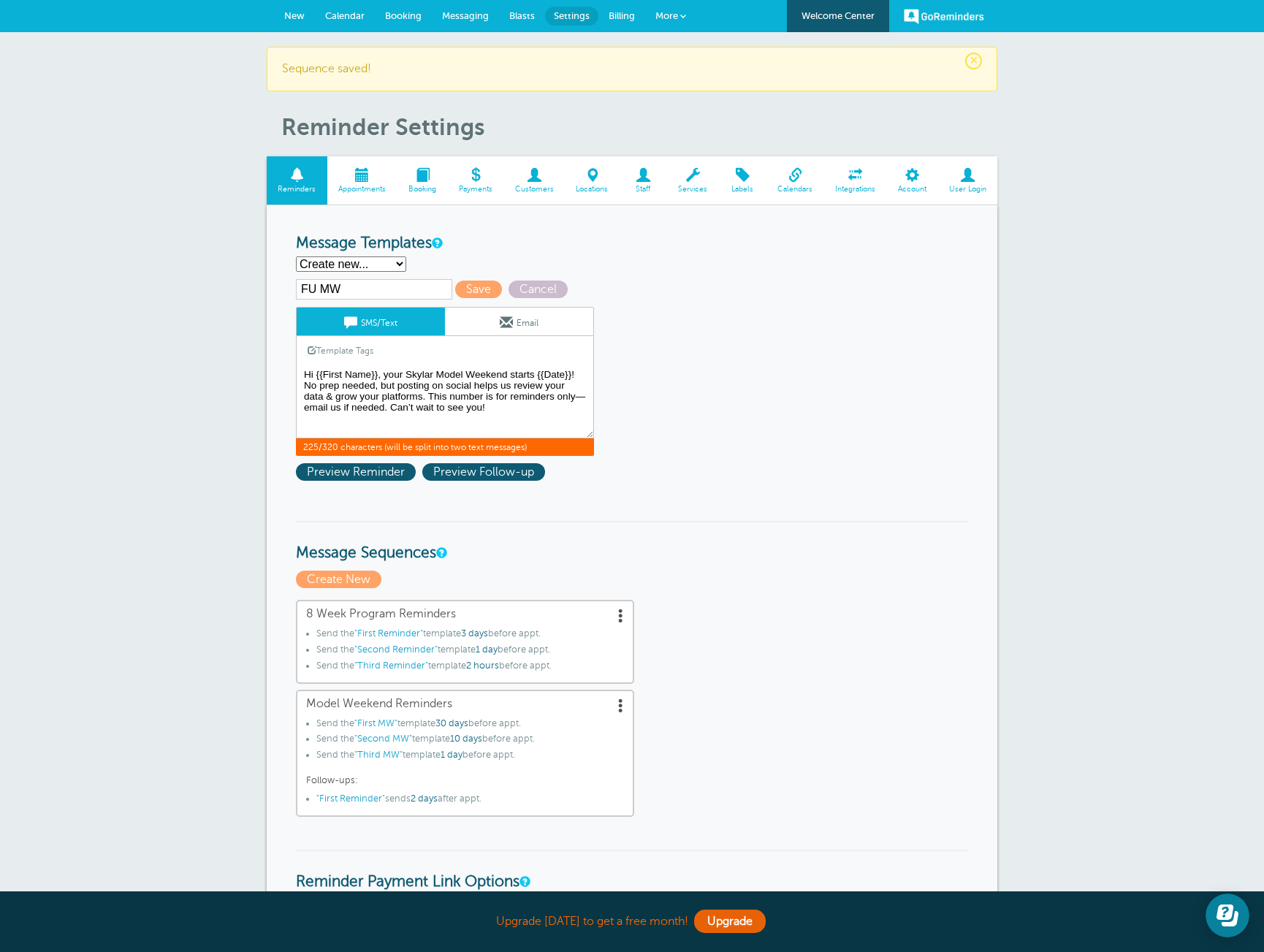
drag, startPoint x: 510, startPoint y: 418, endPoint x: 229, endPoint y: 363, distance: 286.3
click at [229, 364] on div "× Sequence saved! Reminder Settings Reminders Appointments Booking Payments Cus…" at bounding box center [632, 852] width 1264 height 1641
paste textarea "ey {{First Name}}, great weekend! Quick reminder: join our Skool community. Che…"
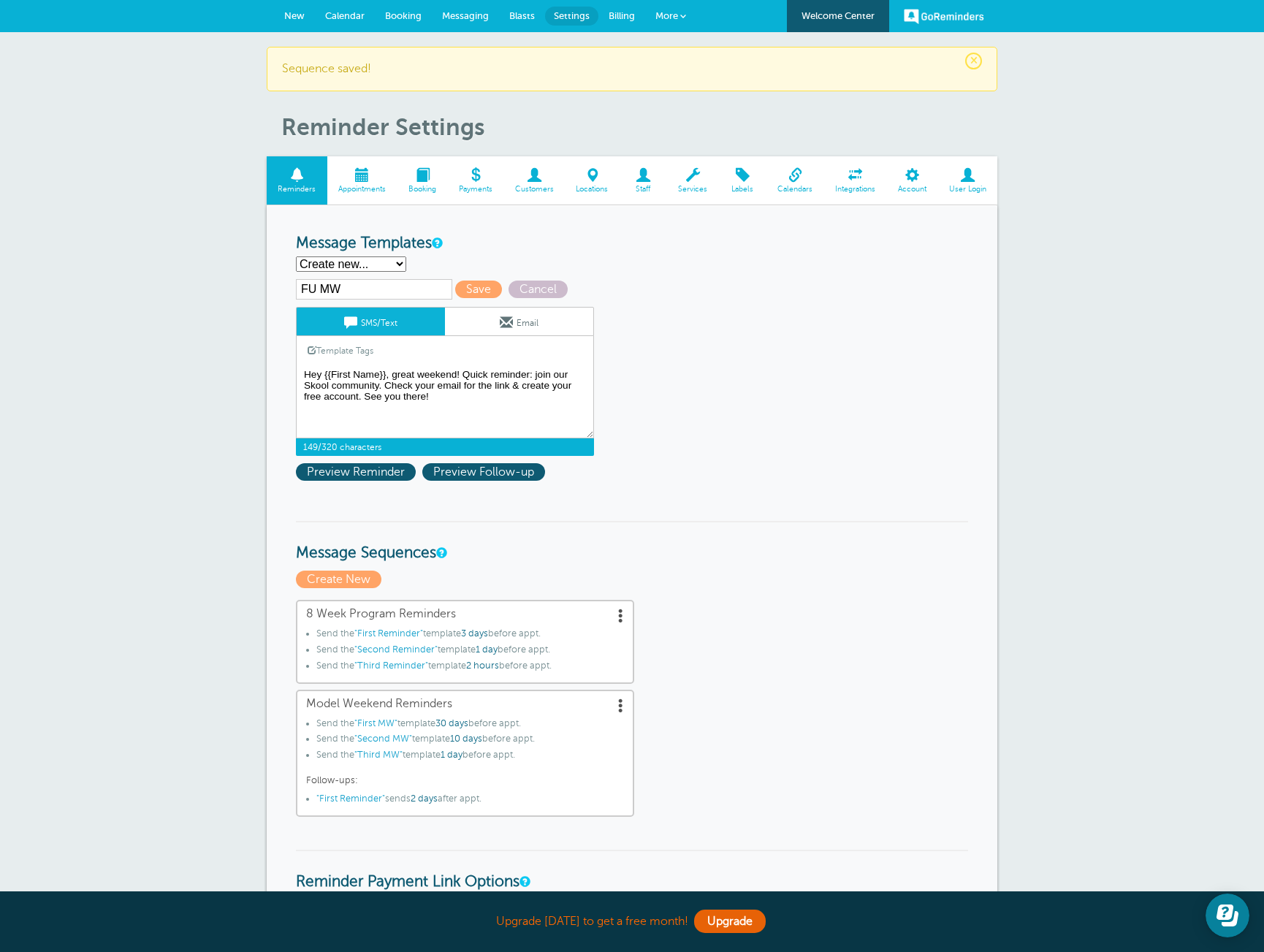
scroll to position [5, 0]
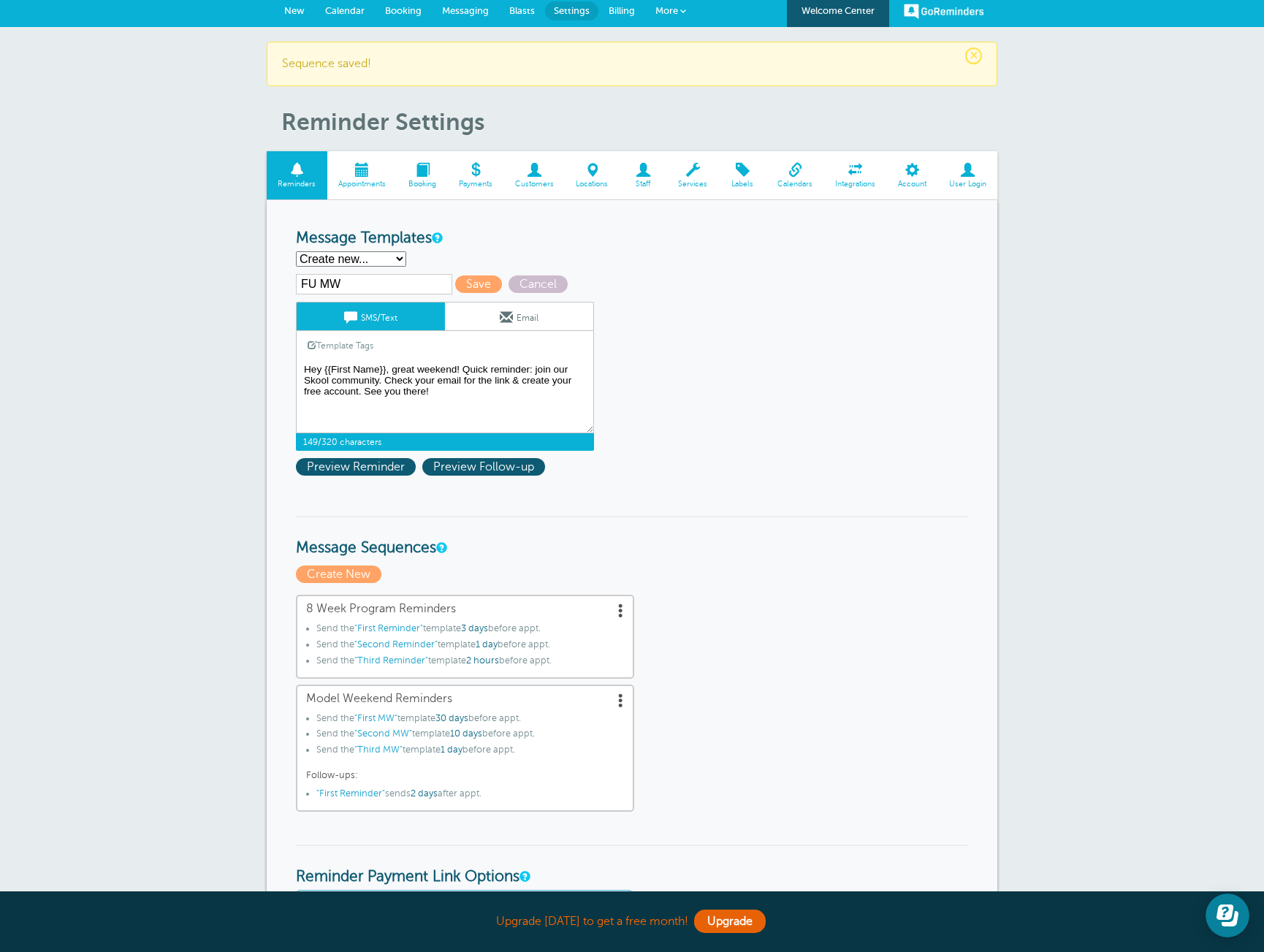
click at [304, 383] on textarea "Hi {{First Name}}, your Skylar Model Weekend starts {{Date}}! No prep needed, b…" at bounding box center [445, 396] width 298 height 73
type textarea "Hey {{First Name}}, great weekend! Quick reminder: join our Online Skool commun…"
